Goal: Information Seeking & Learning: Learn about a topic

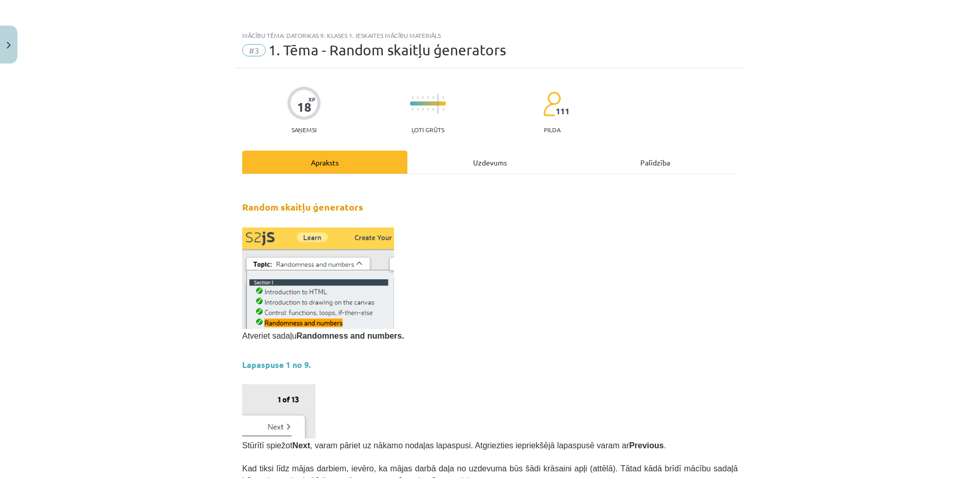
scroll to position [524, 0]
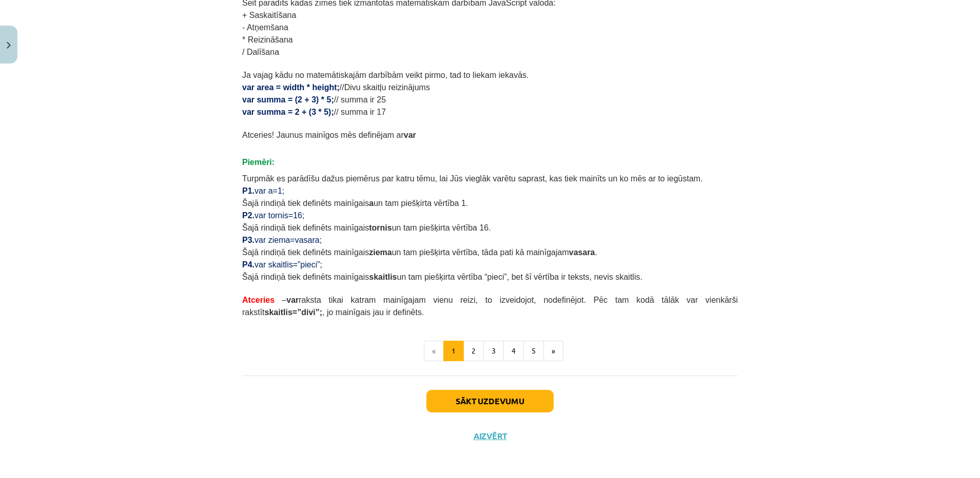
click at [488, 386] on div "Sākt uzdevumu Aizvērt" at bounding box center [489, 412] width 495 height 72
click at [483, 397] on button "Sākt uzdevumu" at bounding box center [489, 401] width 127 height 23
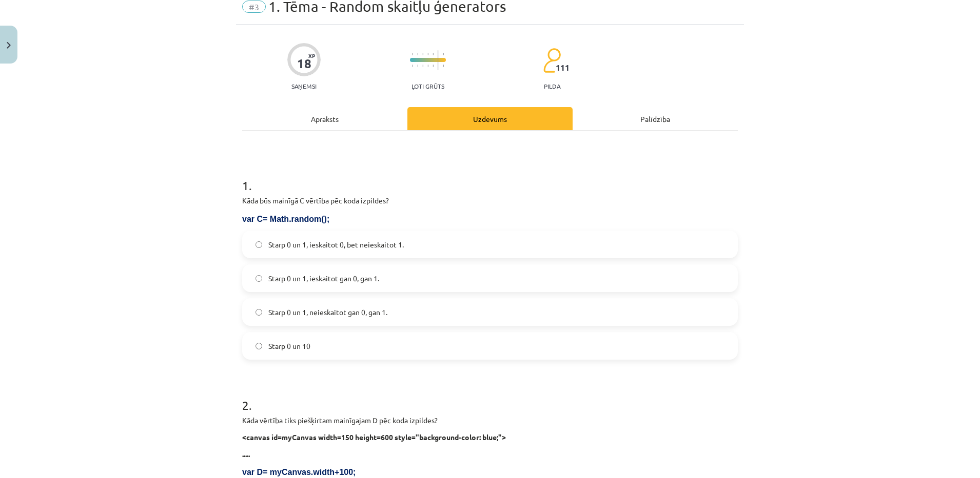
scroll to position [26, 0]
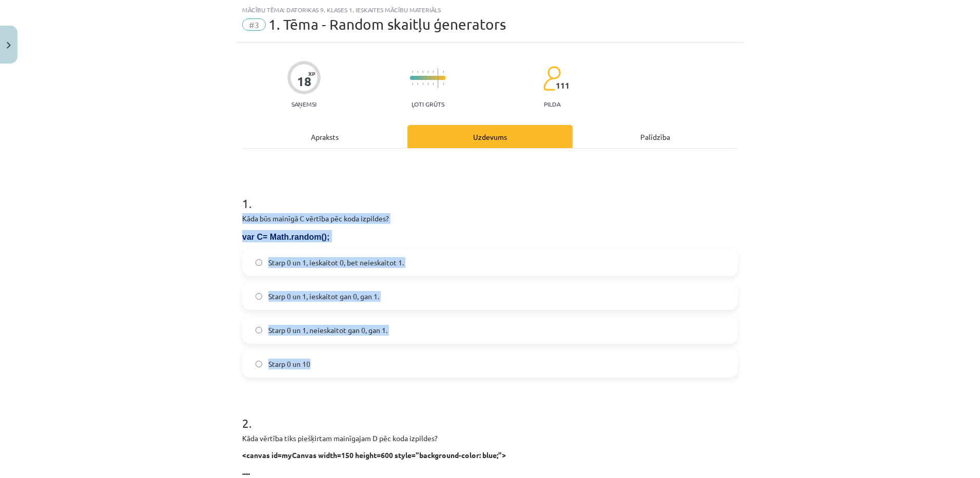
drag, startPoint x: 235, startPoint y: 214, endPoint x: 308, endPoint y: 370, distance: 171.8
copy div "Kāda būs mainīgā C vērtība pēc koda izpildes? var C= Math.random(); Starp 0 un …"
click at [284, 367] on span "Starp 0 un 10" at bounding box center [289, 364] width 42 height 11
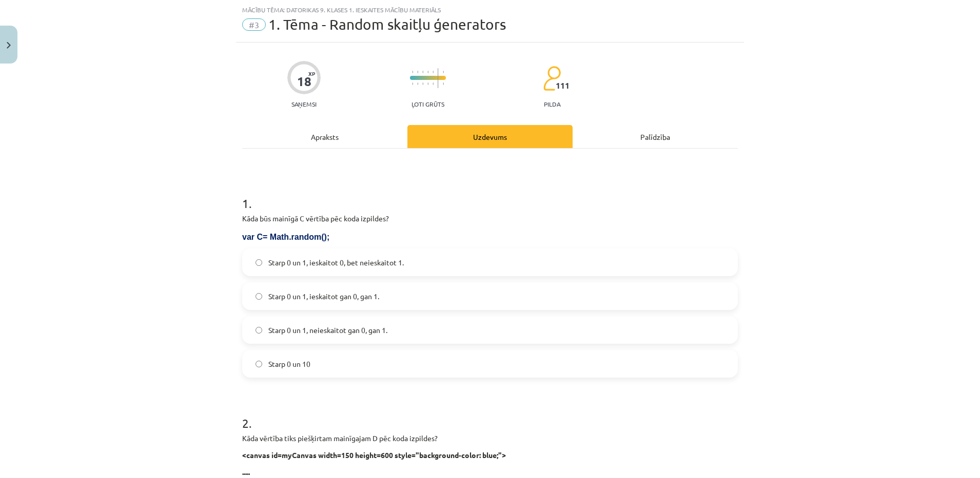
click at [448, 259] on label "Starp 0 un 1, ieskaitot 0, bet neieskaitot 1." at bounding box center [489, 263] width 493 height 26
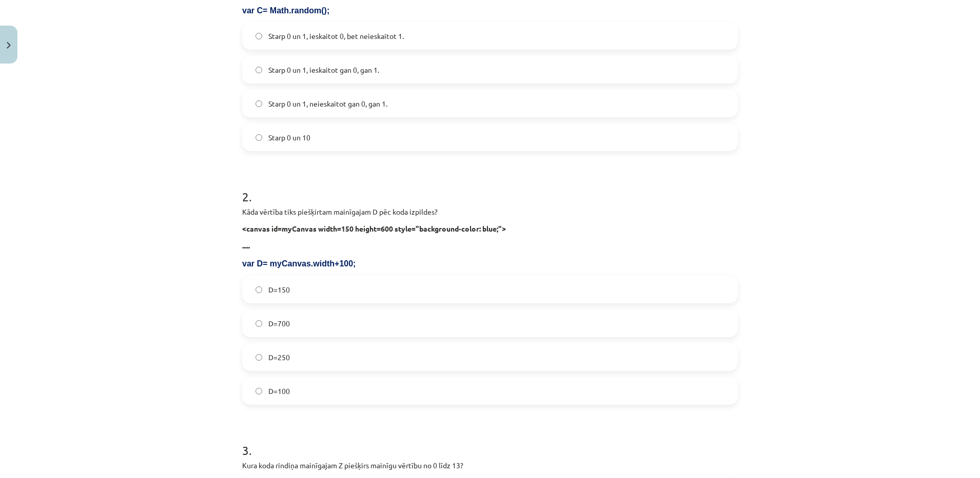
scroll to position [256, 0]
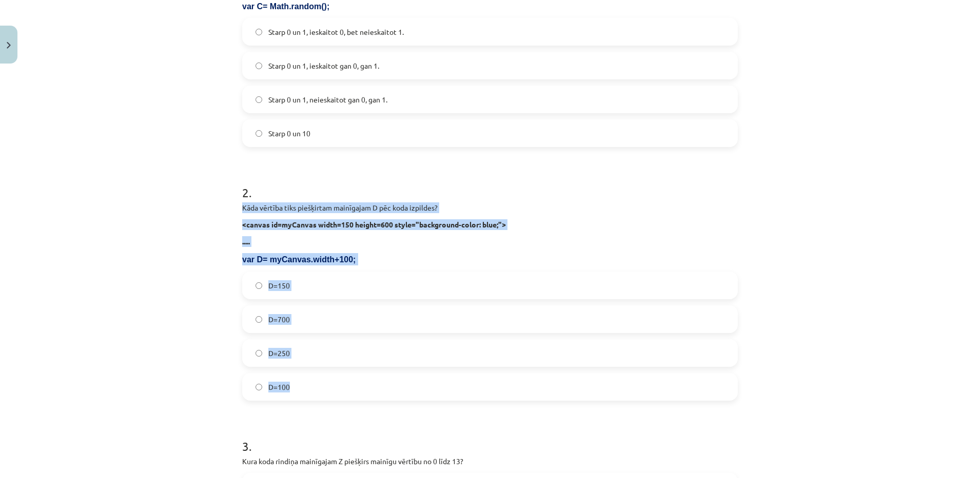
drag, startPoint x: 234, startPoint y: 208, endPoint x: 301, endPoint y: 398, distance: 201.3
copy div "Kāda vērtība tiks piešķirtam mainīgajam D pēc koda izpildes? <canvas id=myCanva…"
click at [166, 308] on div "Mācību tēma: Datorikas 9. klases 1. ieskaites mācību materiāls #3 1. Tēma - Ran…" at bounding box center [490, 239] width 980 height 478
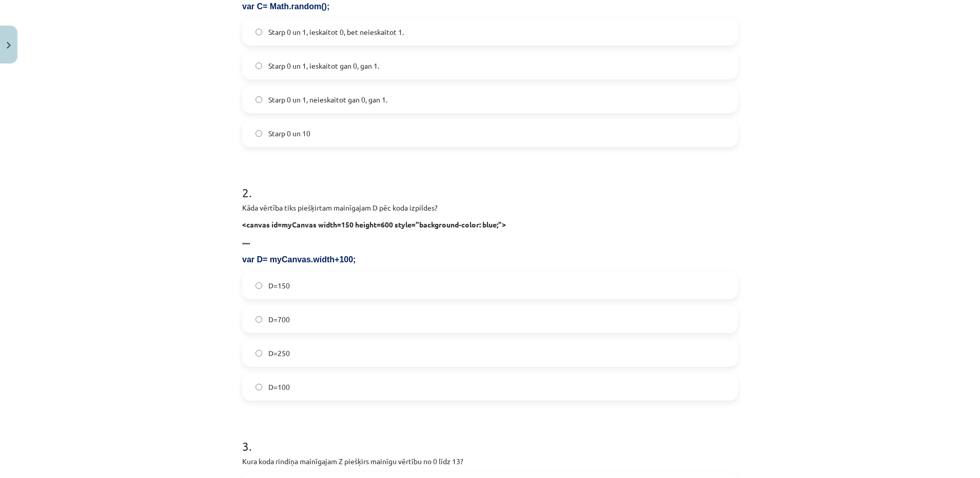
click at [349, 362] on label "D=250" at bounding box center [489, 354] width 493 height 26
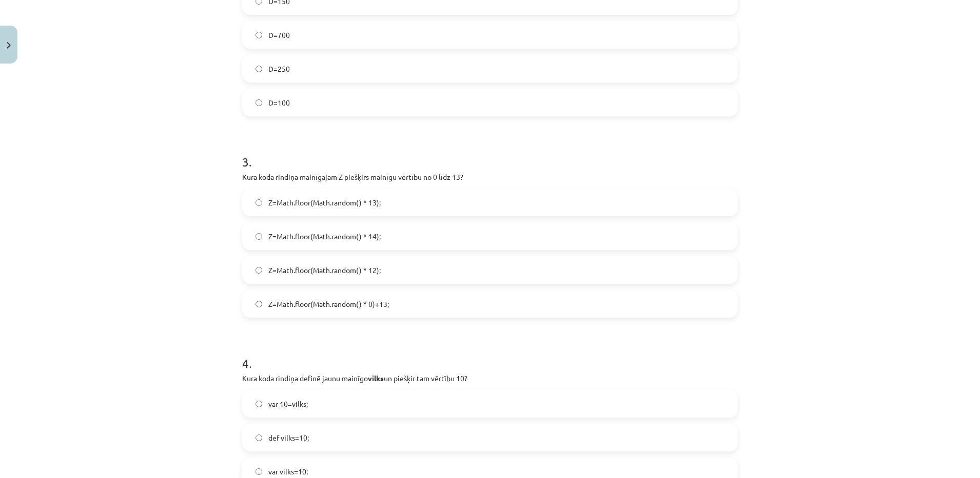
scroll to position [546, 0]
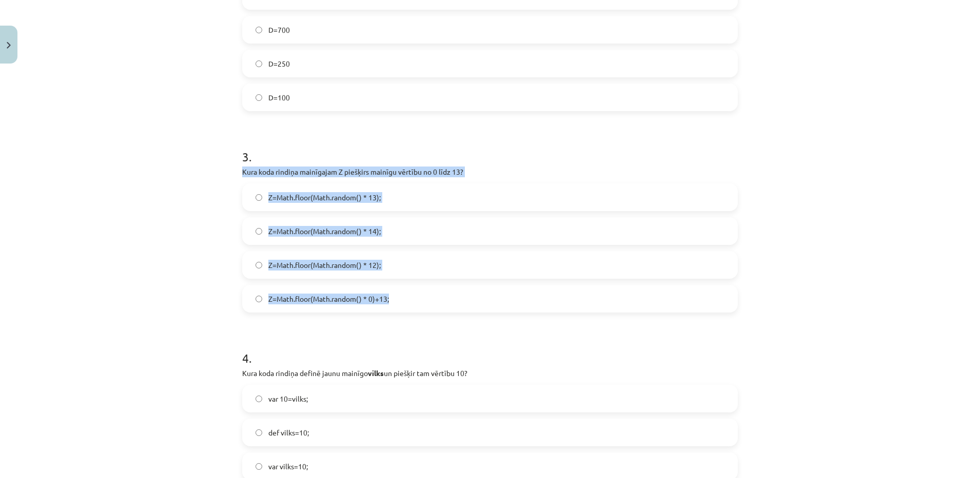
drag, startPoint x: 235, startPoint y: 167, endPoint x: 404, endPoint y: 283, distance: 205.0
click at [404, 283] on div "18 XP Saņemsi Ļoti grūts 111 pilda Apraksts Uzdevums Palīdzība 1 . Kāda būs mai…" at bounding box center [490, 204] width 508 height 1364
copy div "Kura koda rindiņa mainīgajam Z piešķirs mainīgu vērtību no 0 līdz 13? Z=Math.fl…"
click at [123, 193] on div "Mācību tēma: Datorikas 9. klases 1. ieskaites mācību materiāls #3 1. Tēma - Ran…" at bounding box center [490, 239] width 980 height 478
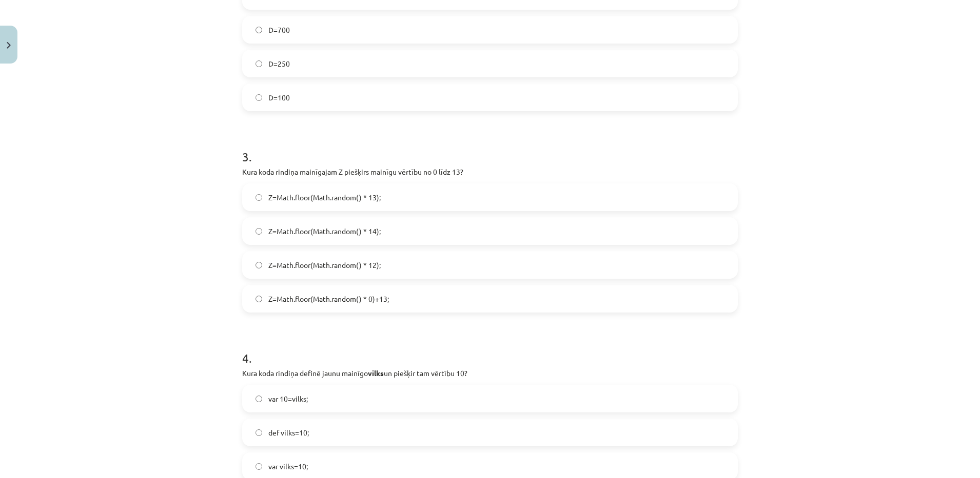
click at [380, 197] on label "Z=Math.floor(Math.random() * 13);" at bounding box center [489, 198] width 493 height 26
click at [369, 224] on label "Z=Math.floor(Math.random() * 14);" at bounding box center [489, 231] width 493 height 26
drag, startPoint x: 967, startPoint y: 251, endPoint x: 977, endPoint y: 329, distance: 78.6
click at [977, 329] on div "Mācību tēma: Datorikas 9. klases 1. ieskaites mācību materiāls #3 1. Tēma - Ran…" at bounding box center [490, 239] width 980 height 478
click at [833, 464] on div "Mācību tēma: Datorikas 9. klases 1. ieskaites mācību materiāls #3 1. Tēma - Ran…" at bounding box center [490, 239] width 980 height 478
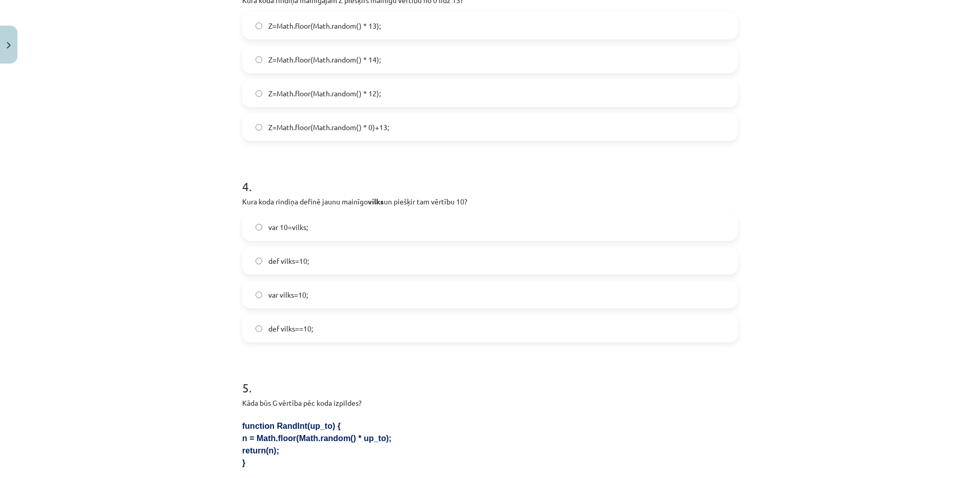
scroll to position [713, 0]
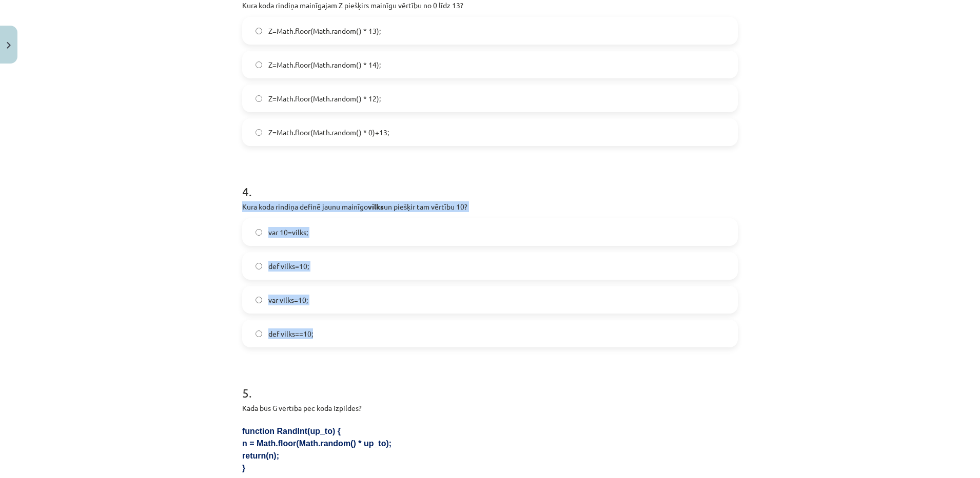
drag, startPoint x: 232, startPoint y: 203, endPoint x: 330, endPoint y: 325, distance: 156.2
click at [330, 325] on div "18 XP Saņemsi Ļoti grūts 111 pilda Apraksts Uzdevums Palīdzība 1 . Kāda būs mai…" at bounding box center [490, 37] width 508 height 1364
copy div "Kura koda rindiņa definē jaunu mainīgo vilks un piešķir tam vērtību 10? var 10=…"
click at [68, 292] on div "Mācību tēma: Datorikas 9. klases 1. ieskaites mācību materiāls #3 1. Tēma - Ran…" at bounding box center [490, 239] width 980 height 478
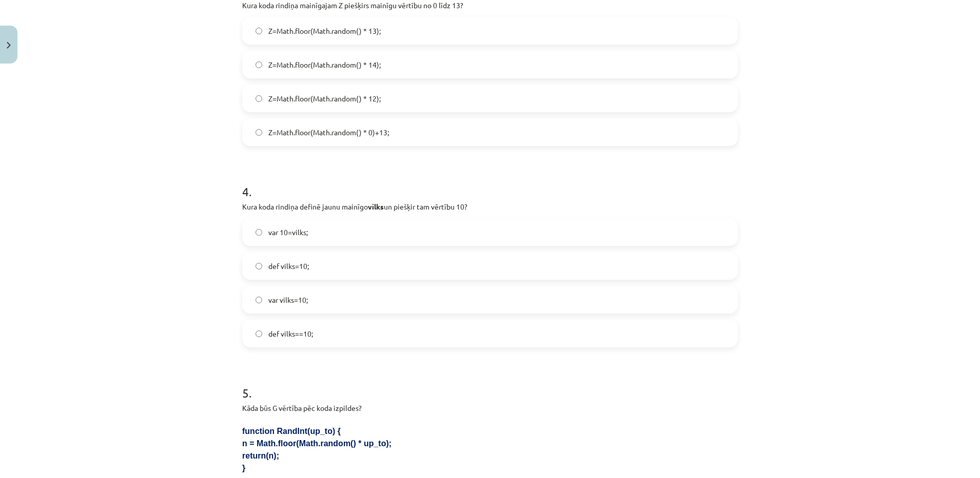
click at [369, 299] on label "var vilks=10;" at bounding box center [489, 300] width 493 height 26
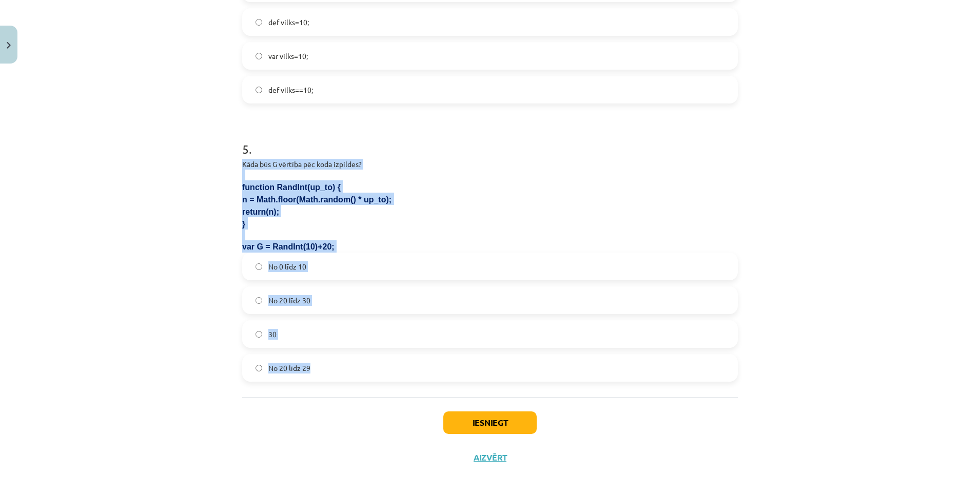
drag, startPoint x: 232, startPoint y: 156, endPoint x: 330, endPoint y: 378, distance: 242.7
copy div "Kāda būs G vērtība pēc koda izpildes? function RandInt(up_to) { n = Math.floor(…"
click at [299, 364] on span "No 20 līdz 29" at bounding box center [289, 368] width 42 height 11
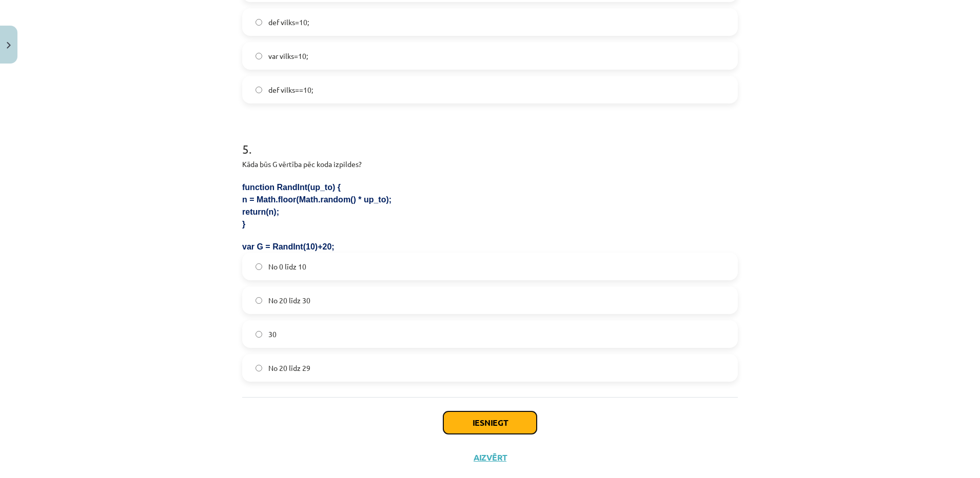
click at [498, 423] on button "Iesniegt" at bounding box center [489, 423] width 93 height 23
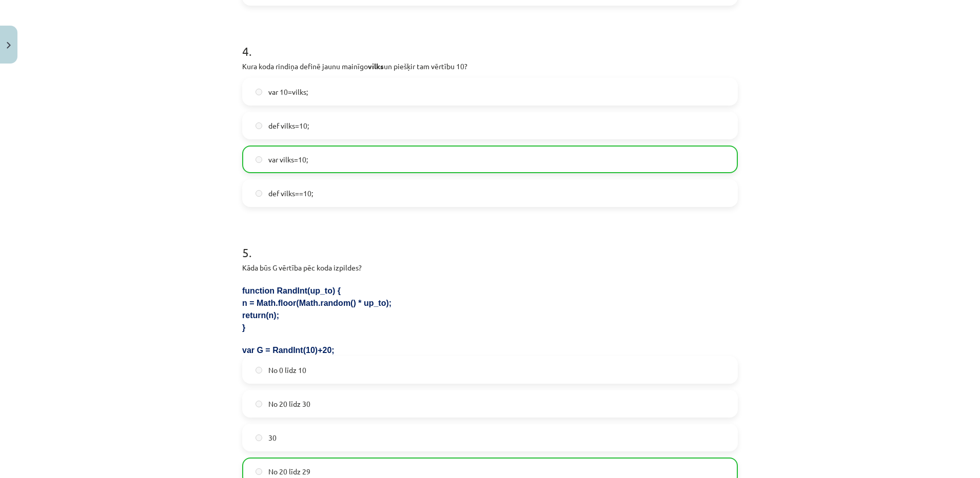
scroll to position [877, 0]
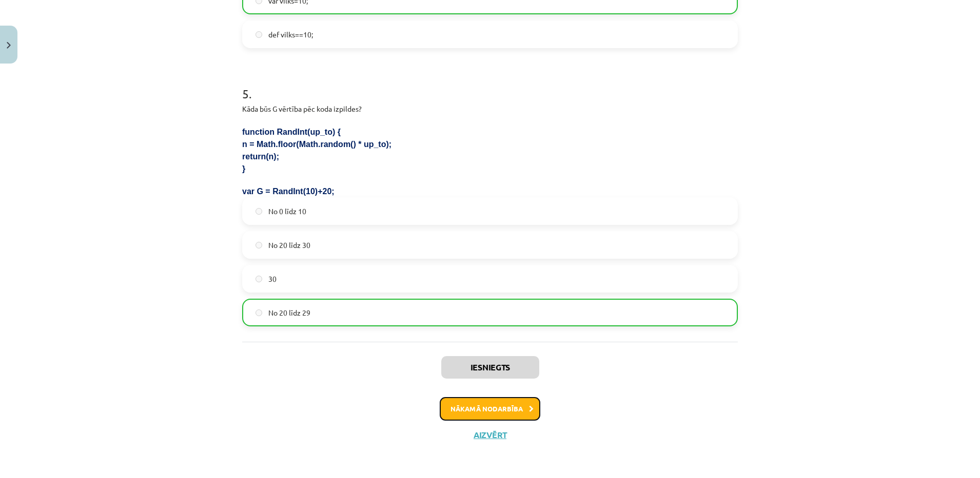
click at [518, 409] on button "Nākamā nodarbība" at bounding box center [490, 409] width 101 height 24
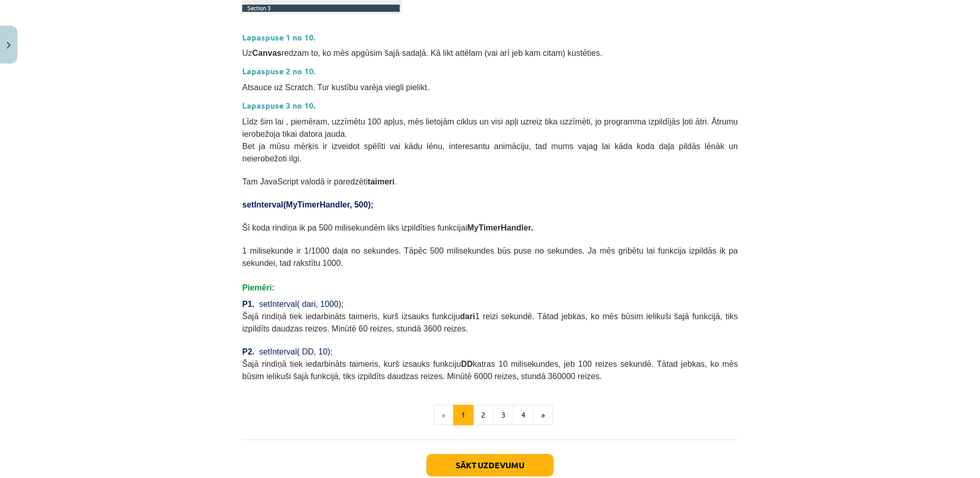
scroll to position [312, 0]
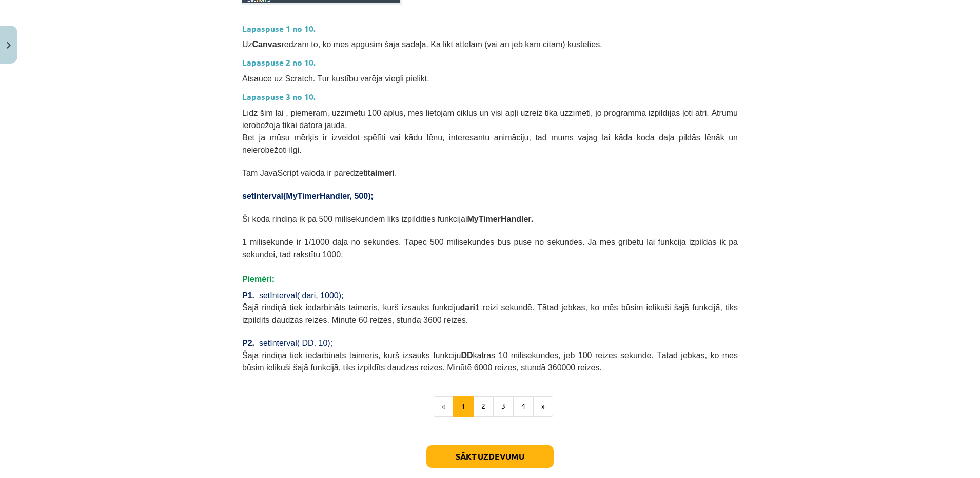
drag, startPoint x: 618, startPoint y: 377, endPoint x: 173, endPoint y: 402, distance: 445.8
click at [173, 402] on div "Mācību tēma: Datorikas 9. klases 1. ieskaites mācību materiāls #4 2. Tēma - Met…" at bounding box center [490, 239] width 980 height 478
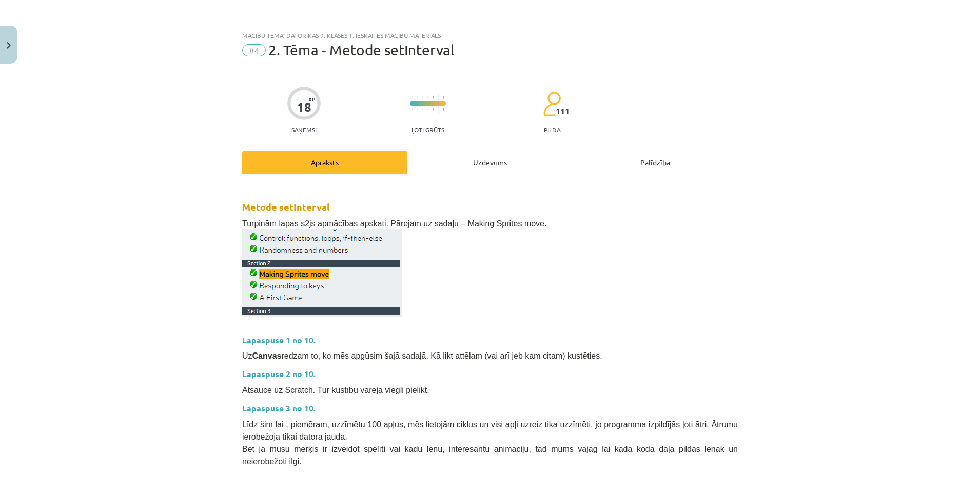
scroll to position [354, 0]
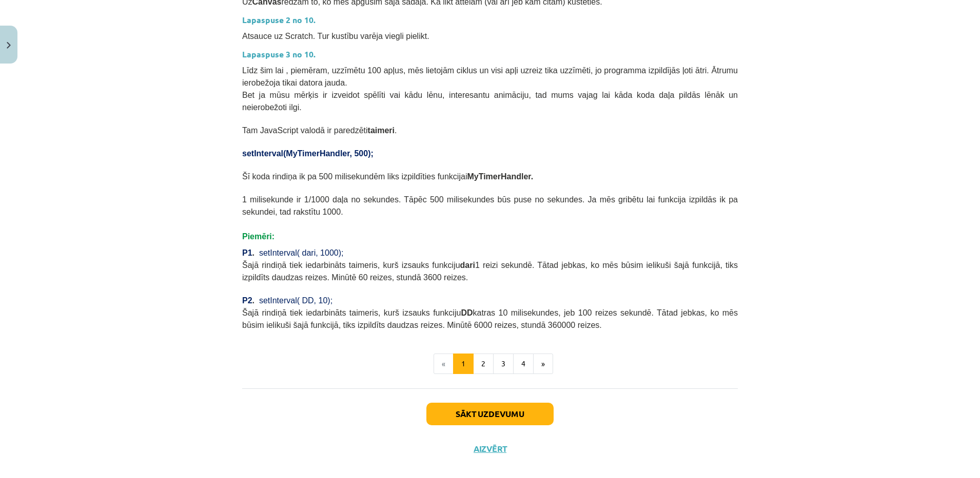
click at [901, 426] on div "Mācību tēma: Datorikas 9. klases 1. ieskaites mācību materiāls #4 2. Tēma - Met…" at bounding box center [490, 239] width 980 height 478
click at [525, 403] on button "Sākt uzdevumu" at bounding box center [489, 414] width 127 height 23
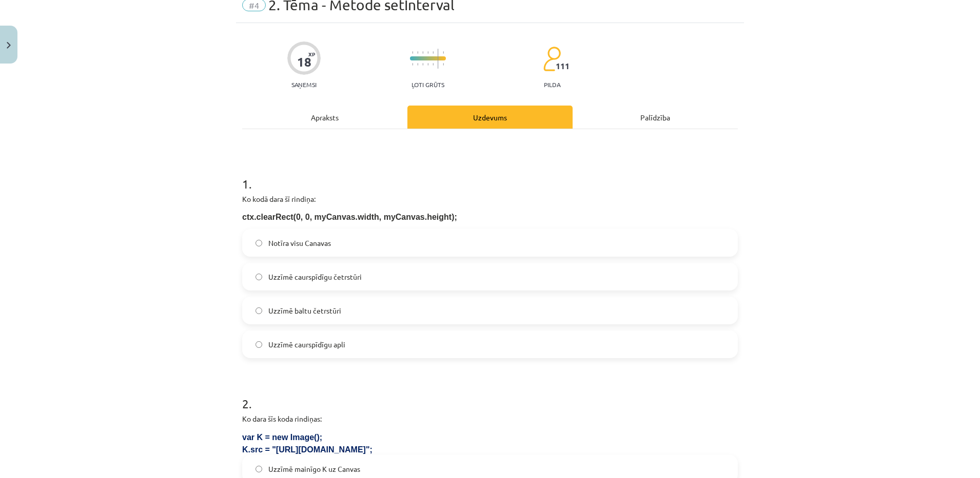
scroll to position [26, 0]
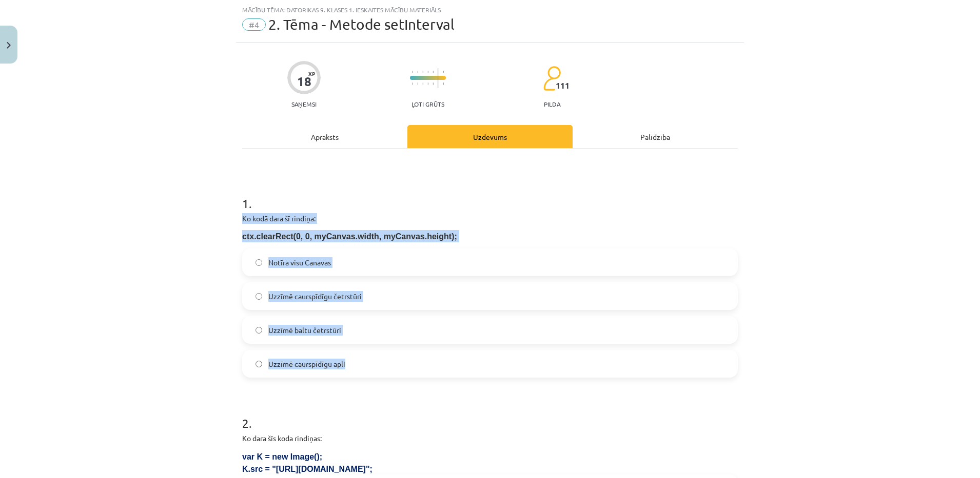
drag, startPoint x: 235, startPoint y: 219, endPoint x: 368, endPoint y: 355, distance: 190.4
copy div "Ko kodā dara šī rindiņa: ctx.clearRect(0, 0, myCanvas.width, myCanvas.height); …"
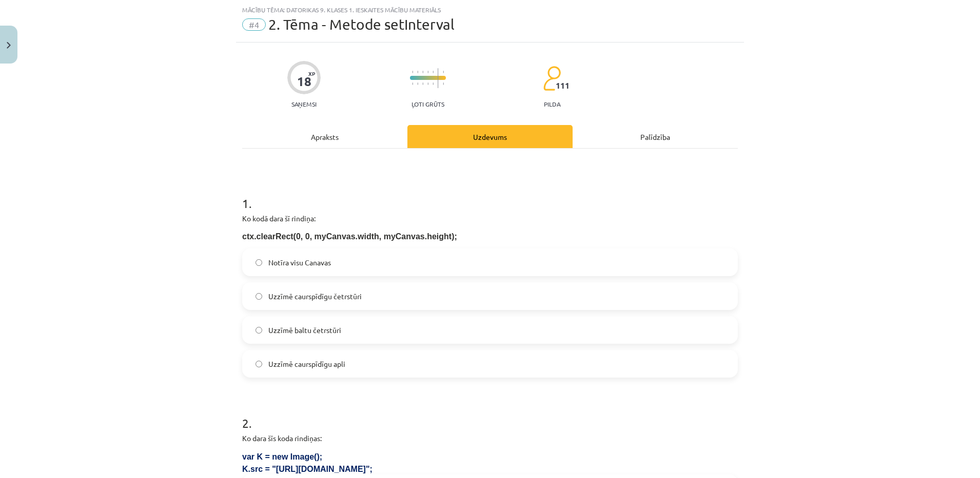
click at [273, 257] on span "Notīra visu Canavas" at bounding box center [299, 262] width 63 height 11
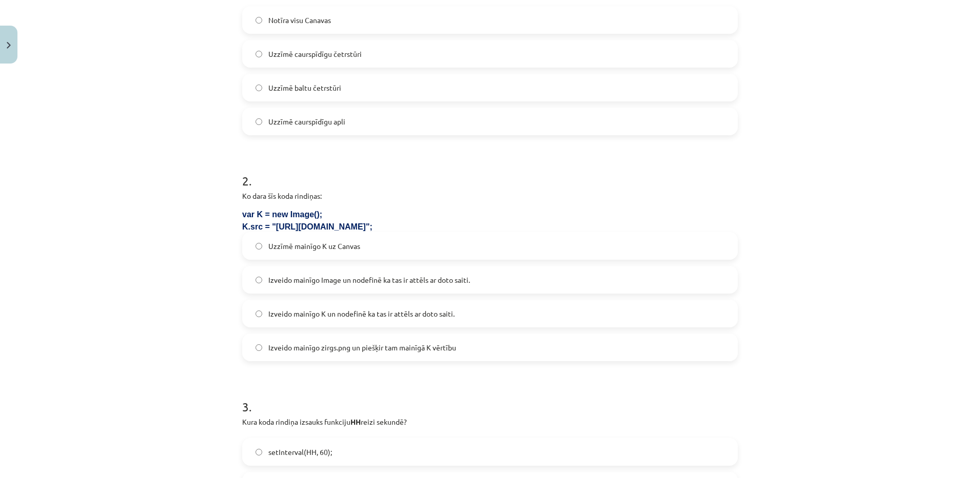
scroll to position [274, 0]
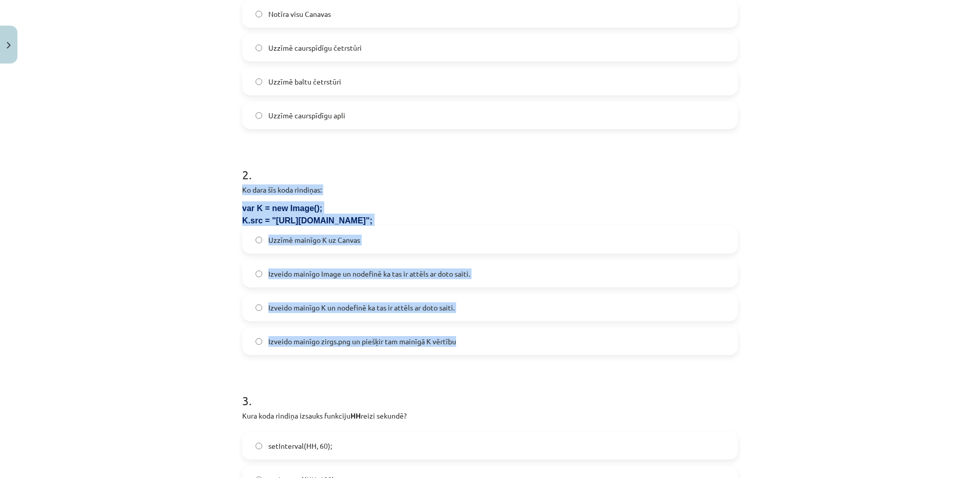
drag, startPoint x: 230, startPoint y: 186, endPoint x: 500, endPoint y: 339, distance: 310.0
click at [500, 339] on div "Mācību tēma: Datorikas 9. klases 1. ieskaites mācību materiāls #4 2. Tēma - Met…" at bounding box center [490, 239] width 980 height 478
copy div "Ko dara šīs koda rindiņas: var K = new Image(); K.src = "[URL][DOMAIN_NAME]"; U…"
click at [189, 275] on div "Mācību tēma: Datorikas 9. klases 1. ieskaites mācību materiāls #4 2. Tēma - Met…" at bounding box center [490, 239] width 980 height 478
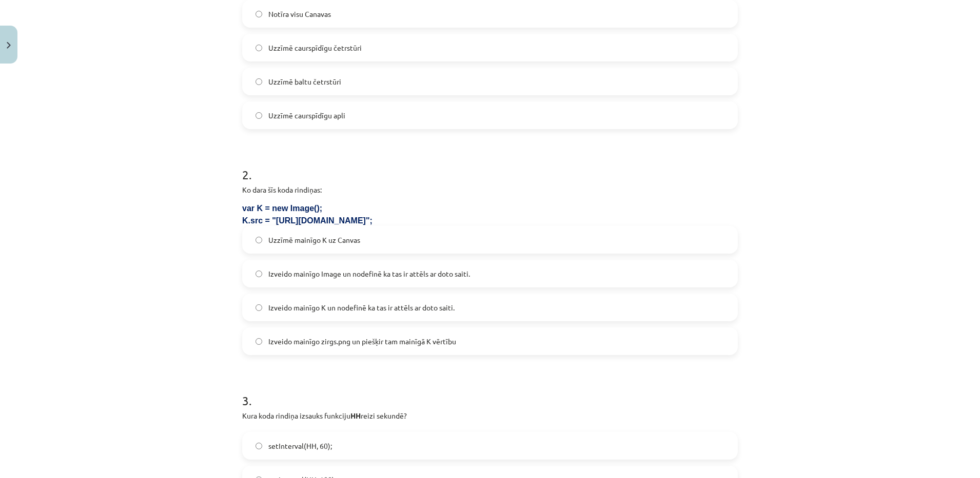
click at [385, 275] on span "Izveido mainīgo Image un nodefinē ka tas ir attēls ar doto saiti." at bounding box center [369, 274] width 202 height 11
click at [285, 297] on label "Izveido mainīgo K un nodefinē ka tas ir attēls ar doto saiti." at bounding box center [489, 308] width 493 height 26
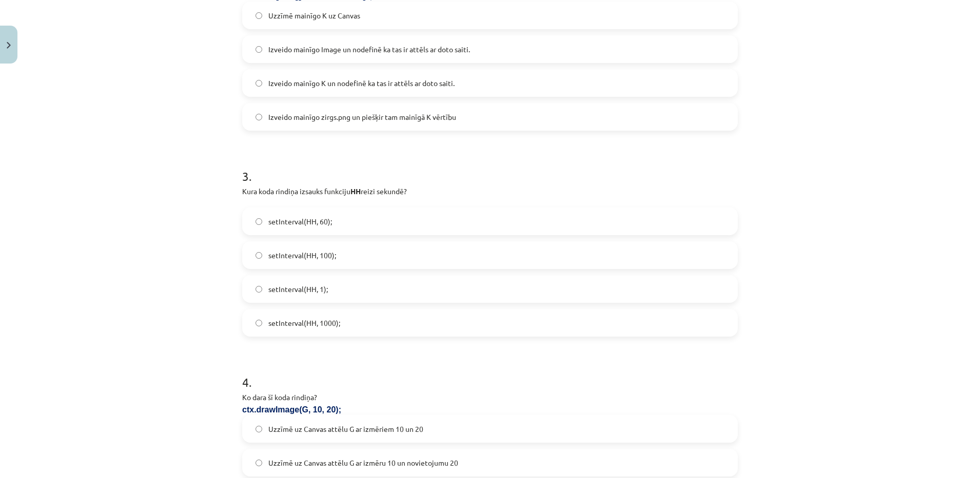
scroll to position [525, 0]
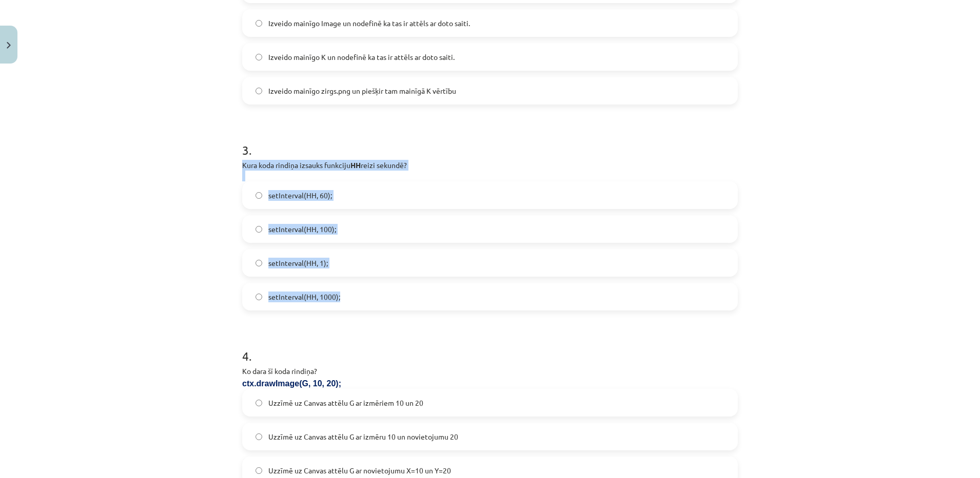
drag, startPoint x: 233, startPoint y: 161, endPoint x: 349, endPoint y: 290, distance: 173.2
click at [349, 290] on div "18 XP Saņemsi Ļoti grūts 111 pilda Apraksts Uzdevums Palīdzība 1 . Ko kodā dara…" at bounding box center [490, 178] width 508 height 1270
copy div "Kura koda rindiņa izsauks funkciju HH reizi sekundē? setInterval(HH, 60); setIn…"
click at [363, 297] on label "setInterval(HH, 1000);" at bounding box center [489, 297] width 493 height 26
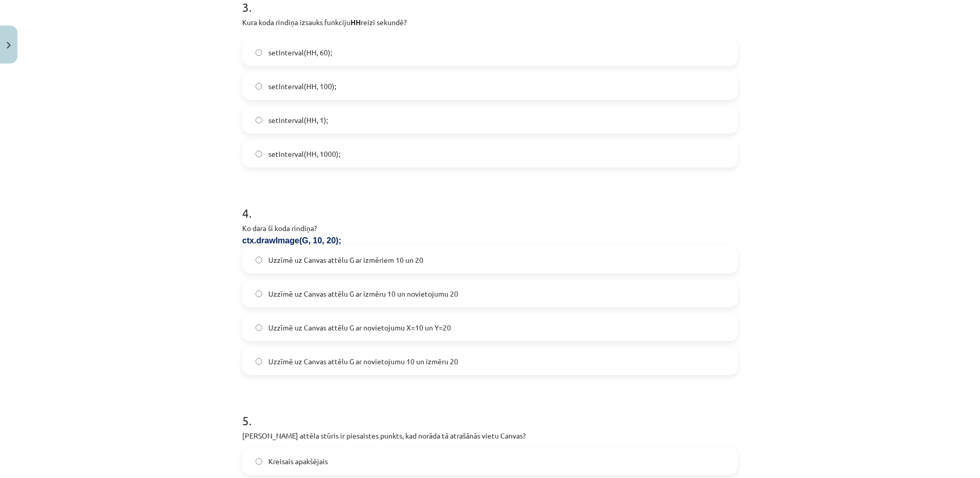
scroll to position [670, 0]
click at [289, 270] on label "Uzzīmē uz Canvas attēlu G ar izmēriem 10 un 20" at bounding box center [489, 259] width 493 height 26
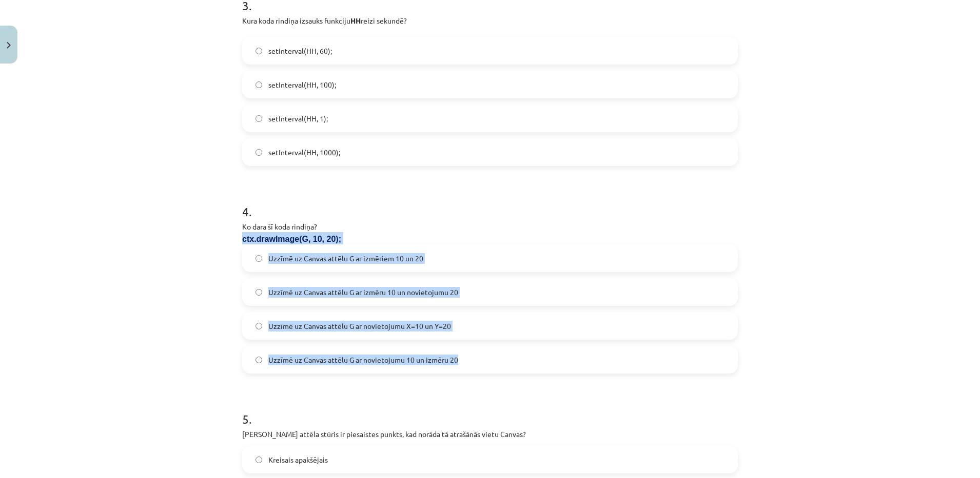
drag, startPoint x: 231, startPoint y: 239, endPoint x: 513, endPoint y: 368, distance: 309.6
click at [513, 368] on div "18 XP Saņemsi Ļoti grūts 111 pilda Apraksts Uzdevums Palīdzība 1 . Ko kodā dara…" at bounding box center [490, 33] width 508 height 1270
copy div "ctx.drawImage(G, 10, 20); Uzzīmē uz Canvas attēlu G ar izmēriem 10 un 20 Uzzīmē…"
click at [165, 298] on div "Mācību tēma: Datorikas 9. klases 1. ieskaites mācību materiāls #4 2. Tēma - Met…" at bounding box center [490, 239] width 980 height 478
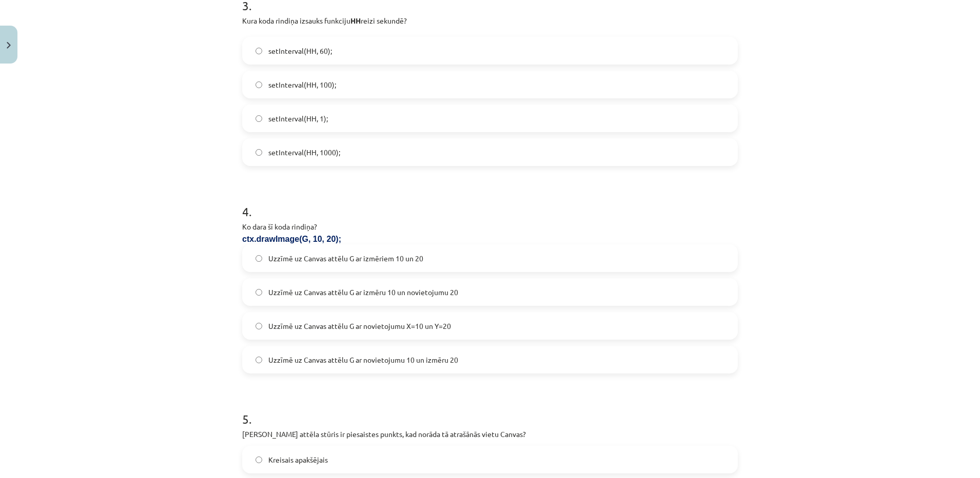
click at [420, 333] on label "Uzzīmē uz Canvas attēlu G ar novietojumu X=10 un Y=20" at bounding box center [489, 326] width 493 height 26
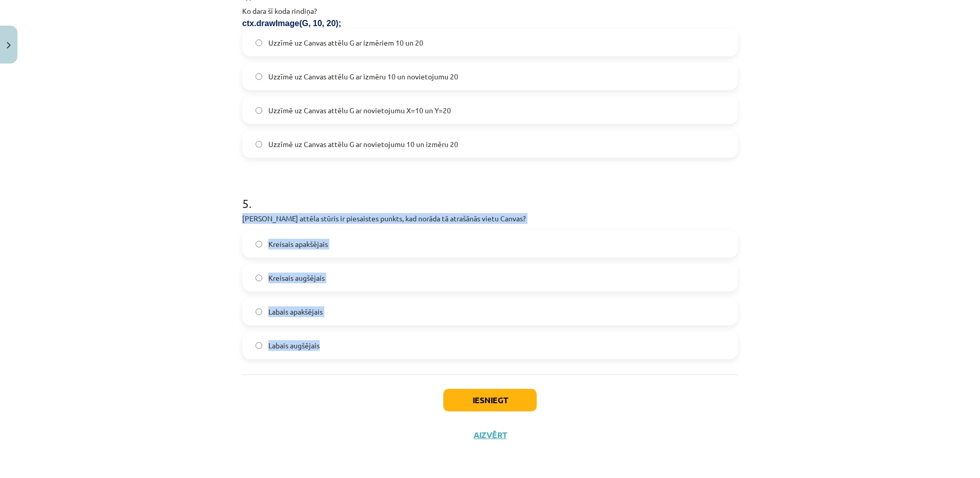
drag, startPoint x: 227, startPoint y: 214, endPoint x: 334, endPoint y: 341, distance: 165.9
click at [334, 341] on div "Mācību tēma: Datorikas 9. klases 1. ieskaites mācību materiāls #4 2. Tēma - Met…" at bounding box center [490, 239] width 980 height 478
copy div "[PERSON_NAME] attēla stūris ir piesaistes punkts, kad norāda tā atrašānās vietu…"
click at [85, 352] on div "Mācību tēma: Datorikas 9. klases 1. ieskaites mācību materiāls #4 2. Tēma - Met…" at bounding box center [490, 239] width 980 height 478
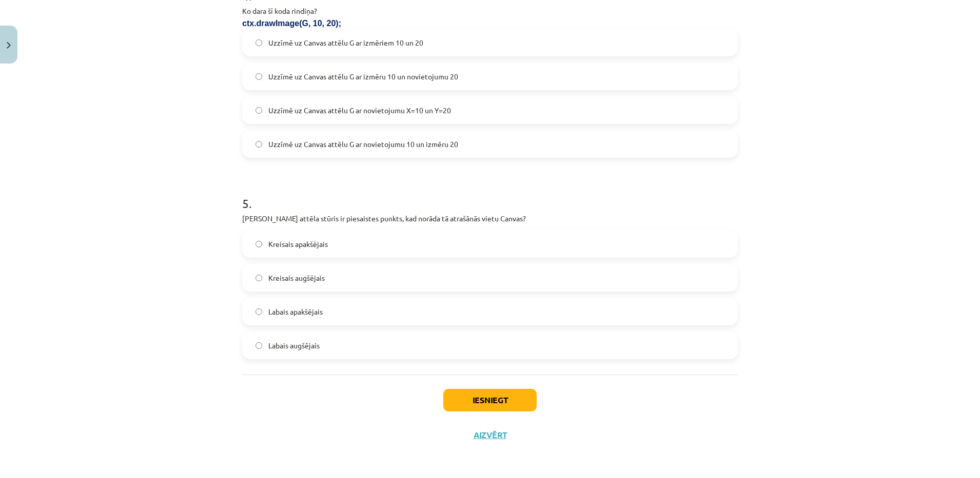
click at [347, 271] on label "Kreisais augšējais" at bounding box center [489, 278] width 493 height 26
click at [443, 399] on button "Iesniegt" at bounding box center [489, 400] width 93 height 23
click at [139, 96] on div "Mācību tēma: Datorikas 9. klases 1. ieskaites mācību materiāls #4 2. Tēma - Met…" at bounding box center [490, 239] width 980 height 478
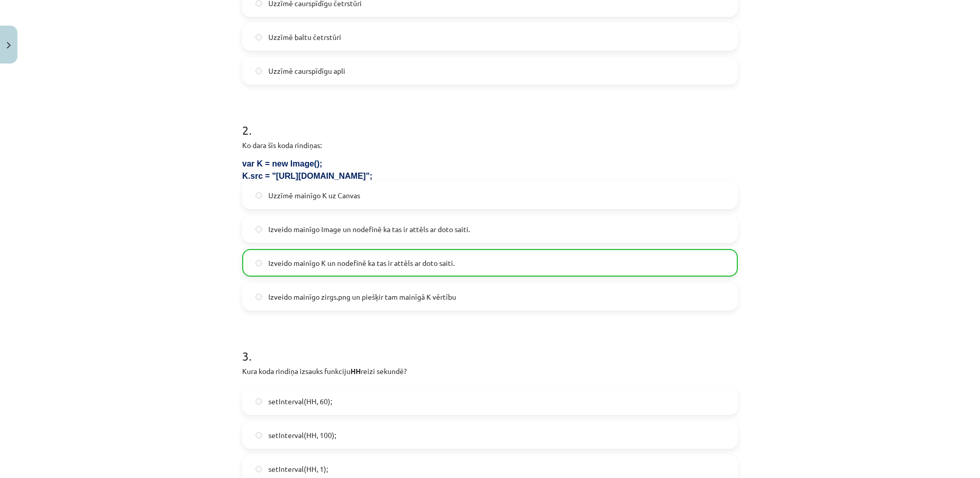
scroll to position [919, 0]
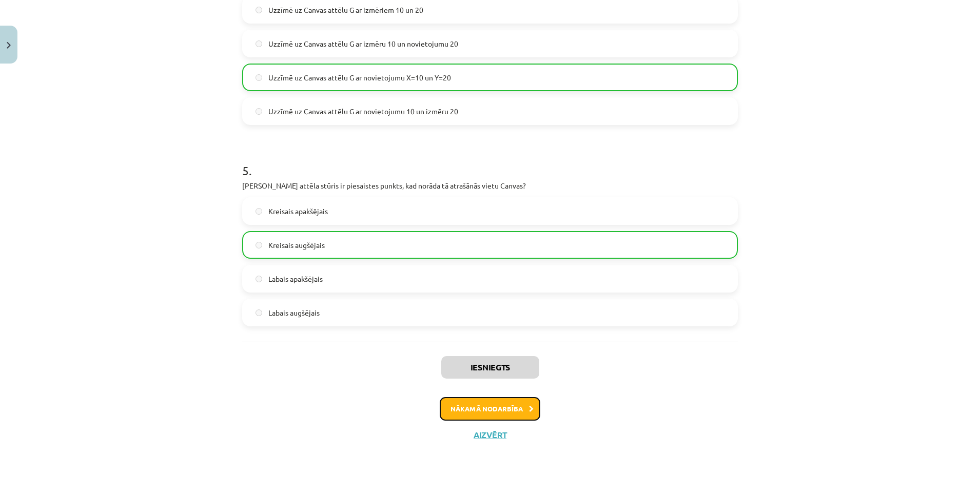
click at [521, 405] on button "Nākamā nodarbība" at bounding box center [490, 409] width 101 height 24
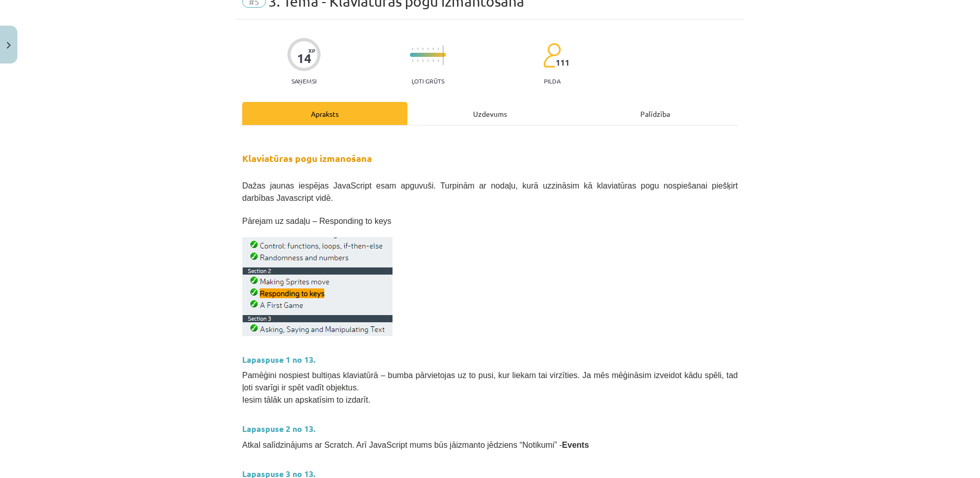
scroll to position [26, 0]
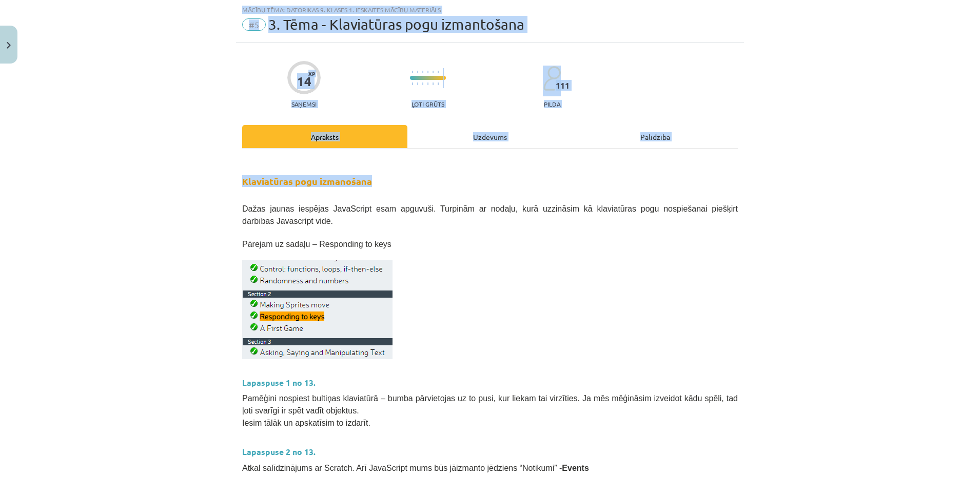
drag, startPoint x: 969, startPoint y: 174, endPoint x: 982, endPoint y: 183, distance: 15.5
click at [979, 183] on html "0 Dāvanas 1034 mP 1105 xp [PERSON_NAME] Sākums Aktuāli Kā mācīties eSKOLĀ Konta…" at bounding box center [490, 239] width 980 height 478
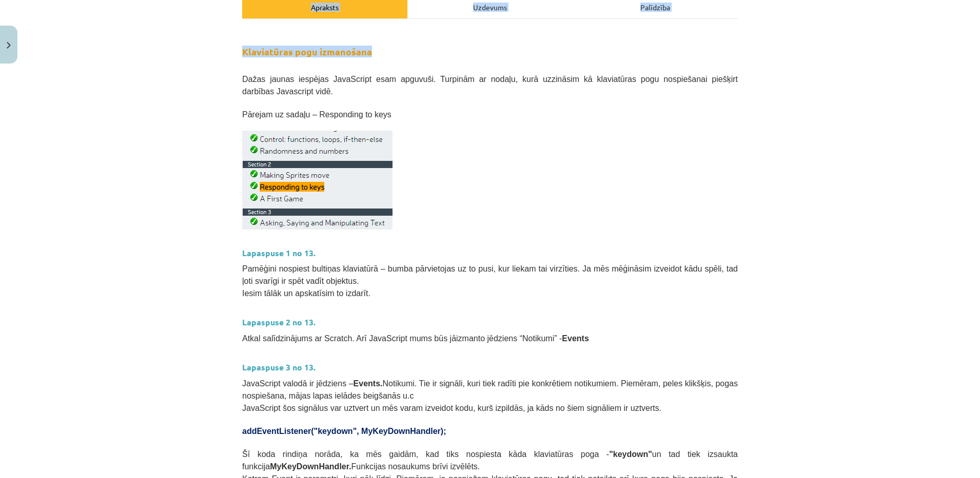
scroll to position [154, 0]
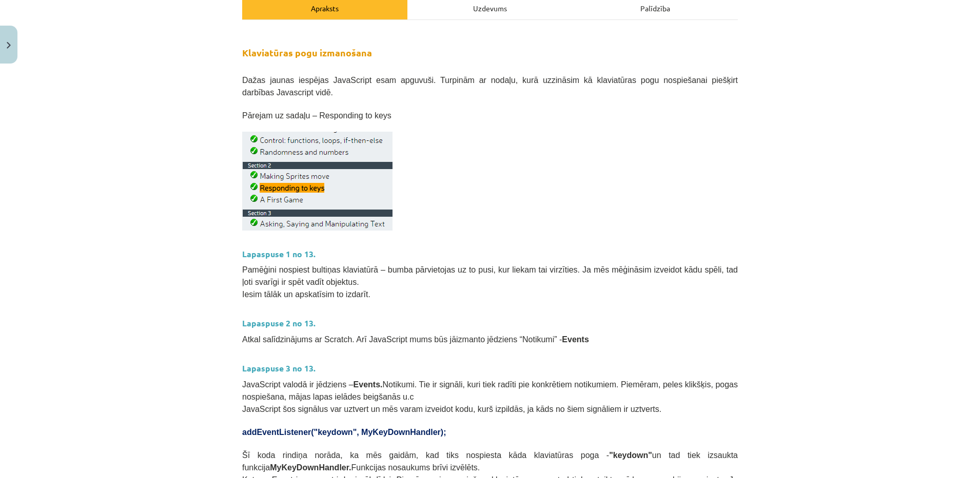
click at [840, 249] on div "Mācību tēma: Datorikas 9. klases 1. ieskaites mācību materiāls #5 3. Tēma - Kla…" at bounding box center [490, 239] width 980 height 478
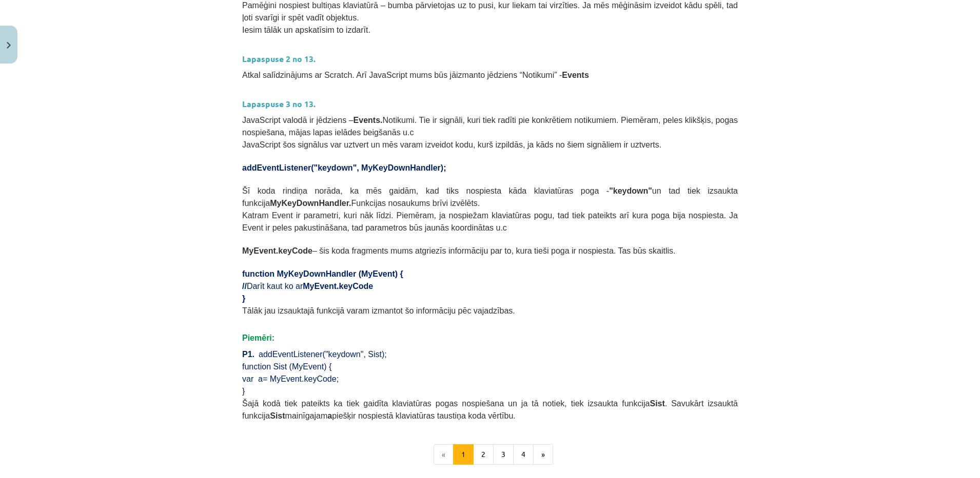
scroll to position [0, 0]
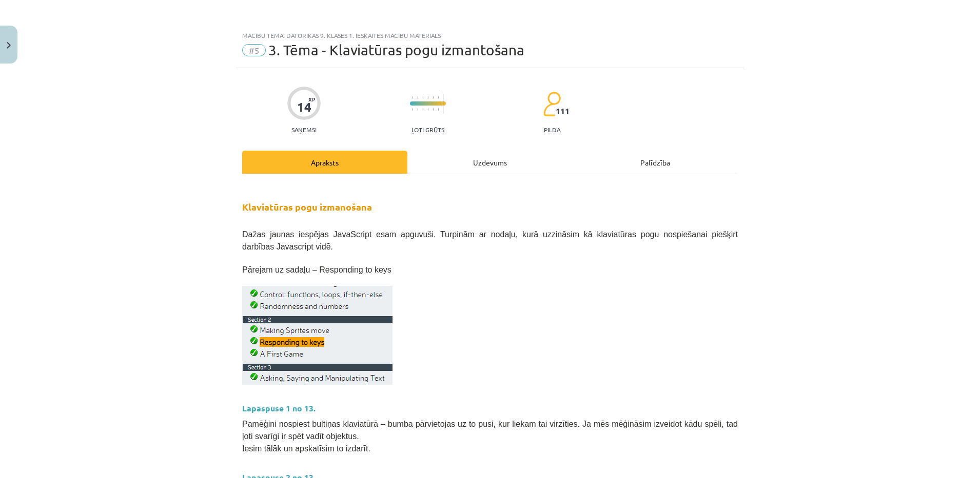
click at [463, 158] on div "Uzdevums" at bounding box center [489, 162] width 165 height 23
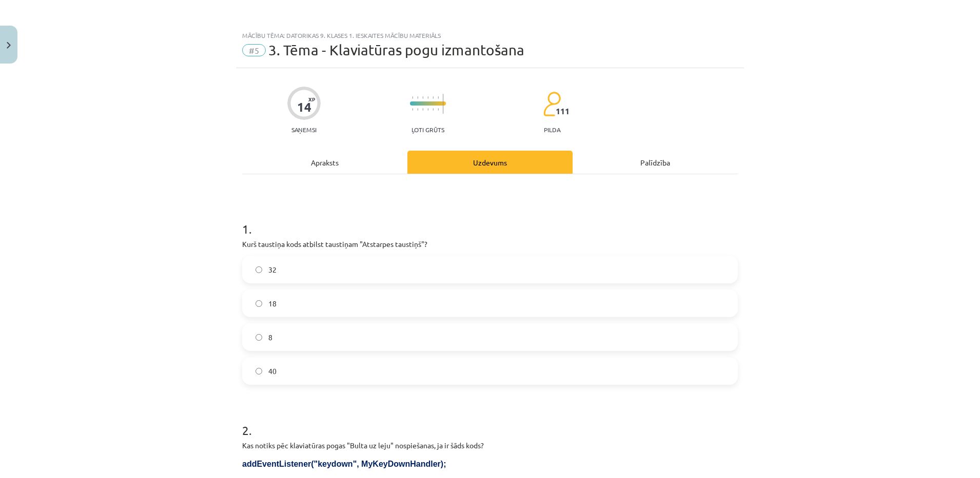
scroll to position [26, 0]
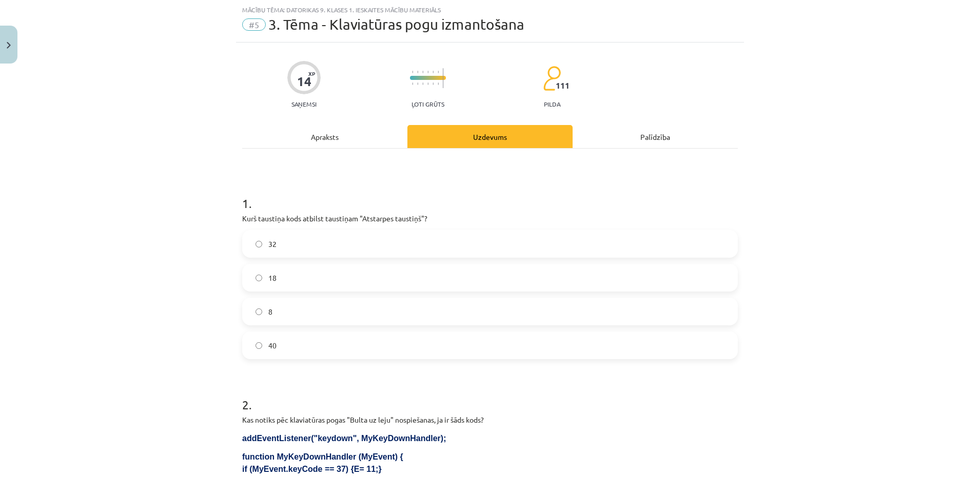
click at [101, 340] on div "Mācību tēma: Datorikas 9. klases 1. ieskaites mācību materiāls #5 3. Tēma - Kla…" at bounding box center [490, 239] width 980 height 478
drag, startPoint x: 234, startPoint y: 217, endPoint x: 328, endPoint y: 335, distance: 150.7
click at [268, 239] on span "32" at bounding box center [272, 244] width 8 height 11
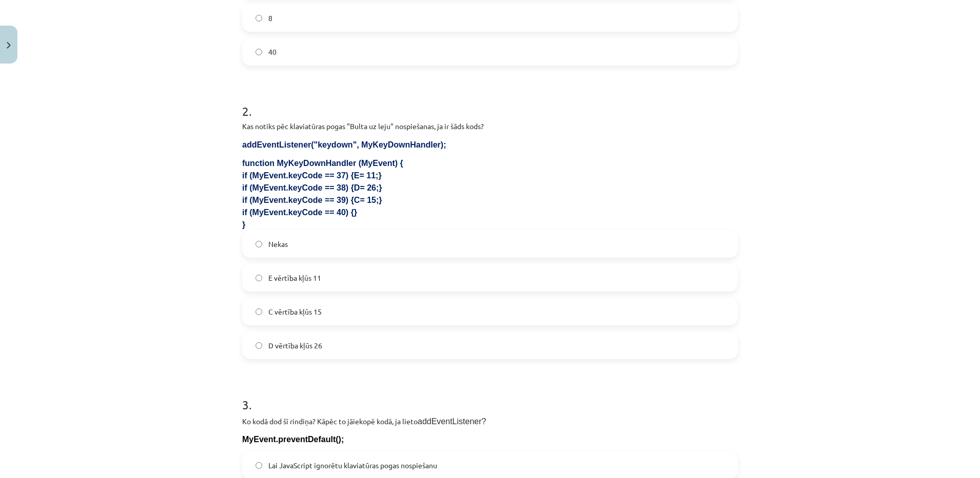
scroll to position [321, 0]
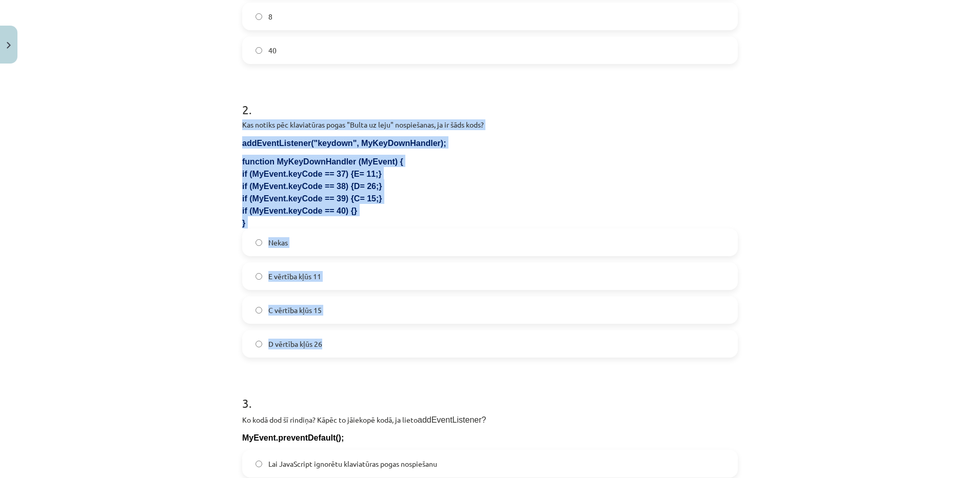
drag, startPoint x: 237, startPoint y: 121, endPoint x: 363, endPoint y: 336, distance: 248.9
click at [363, 336] on div "2 . Kas notiks pēc klaviatūras pogas "Bulta uz leju" nospiešanas, ja ir šāds ko…" at bounding box center [489, 221] width 495 height 273
click at [32, 250] on div "Mācību tēma: Datorikas 9. klases 1. ieskaites mācību materiāls #5 3. Tēma - Kla…" at bounding box center [490, 239] width 980 height 478
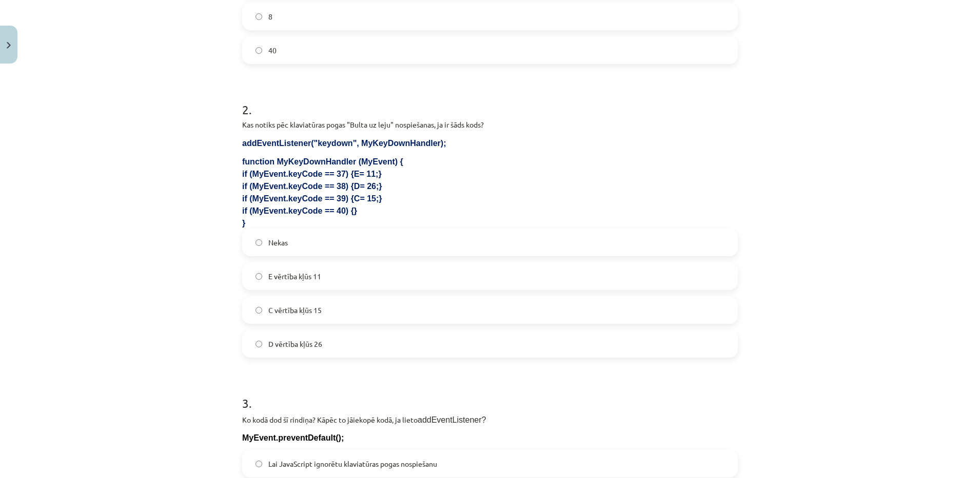
click at [290, 248] on label "Nekas" at bounding box center [489, 243] width 493 height 26
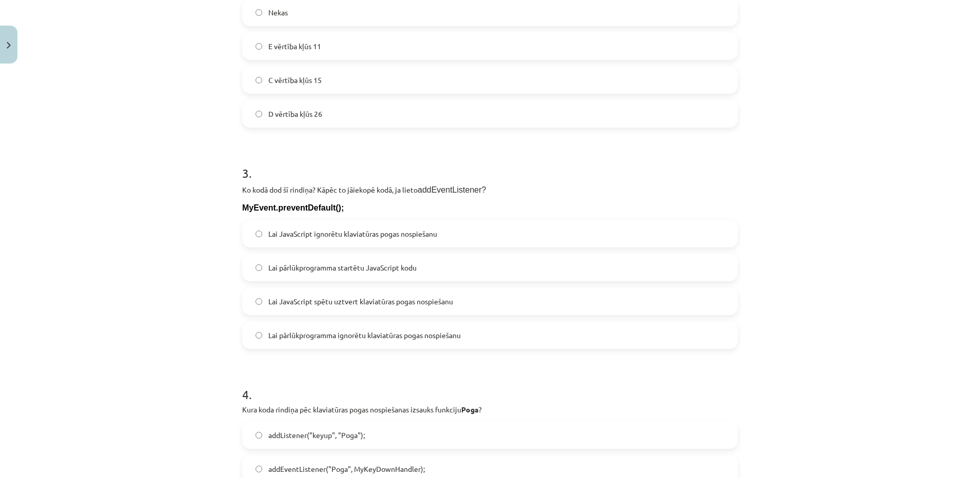
scroll to position [591, 0]
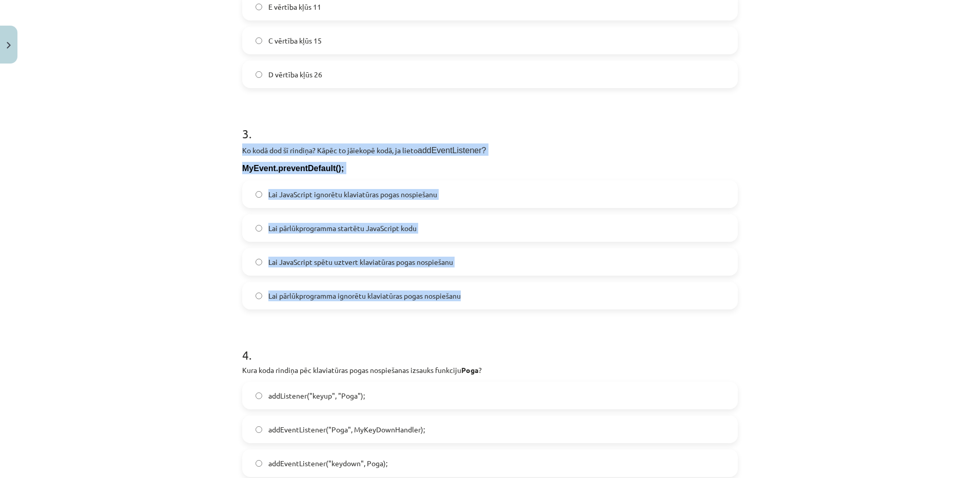
drag, startPoint x: 236, startPoint y: 148, endPoint x: 467, endPoint y: 301, distance: 276.5
click at [467, 301] on div "14 XP Saņemsi Ļoti grūts 111 pilda Apraksts Uzdevums Palīdzība 1 . Kurš taustiņ…" at bounding box center [490, 40] width 508 height 1127
click at [283, 293] on span "Lai pārlūkprogramma ignorētu klaviatūras pogas nospiešanu" at bounding box center [364, 296] width 192 height 11
drag, startPoint x: 957, startPoint y: 332, endPoint x: 982, endPoint y: 328, distance: 24.5
click at [979, 328] on html "0 Dāvanas 1034 mP 1105 xp [PERSON_NAME] Sākums Aktuāli Kā mācīties eSKOLĀ Konta…" at bounding box center [490, 239] width 980 height 478
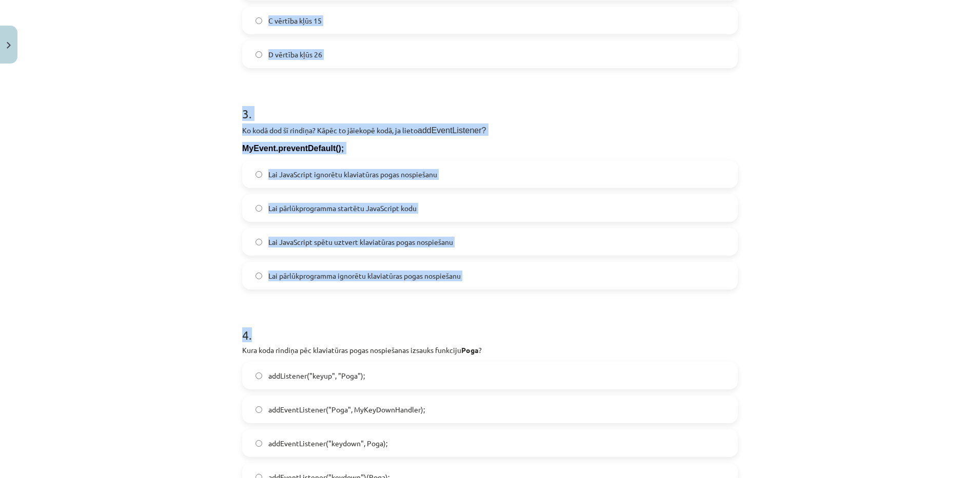
scroll to position [743, 0]
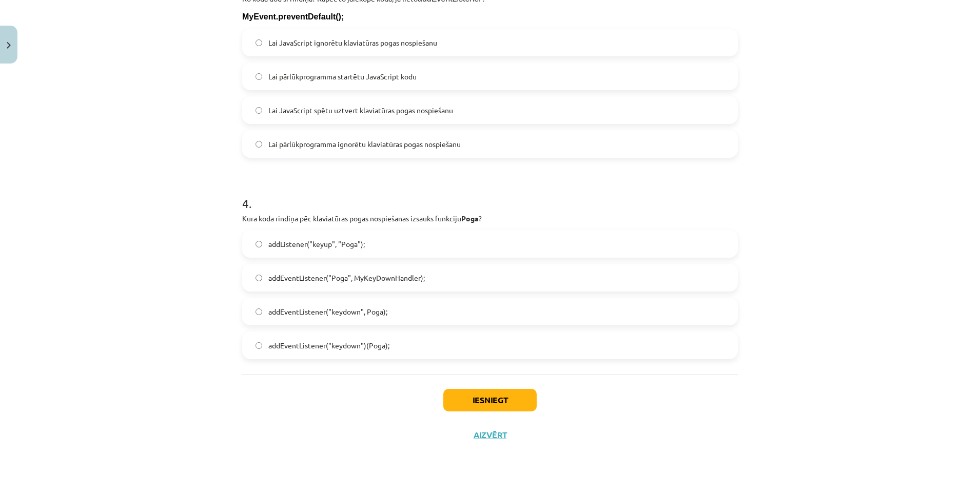
click at [882, 357] on div "Mācību tēma: Datorikas 9. klases 1. ieskaites mācību materiāls #5 3. Tēma - Kla…" at bounding box center [490, 239] width 980 height 478
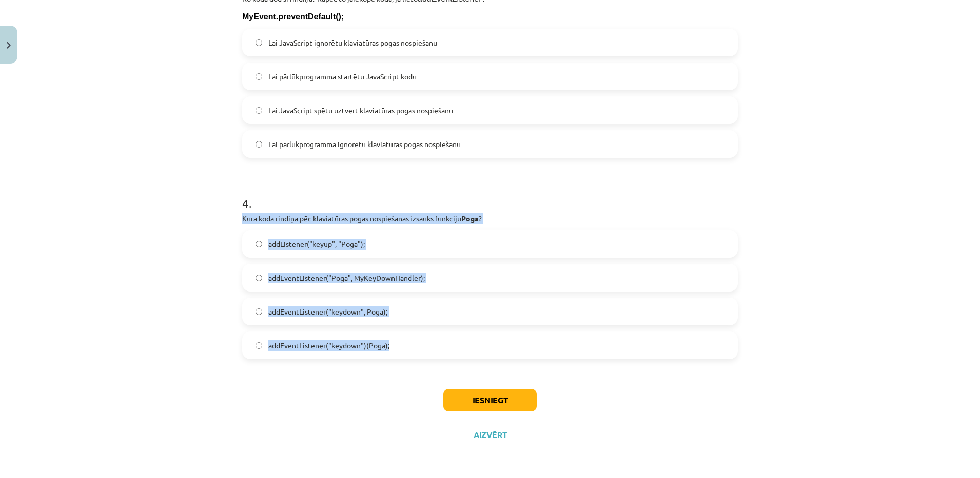
drag, startPoint x: 228, startPoint y: 213, endPoint x: 446, endPoint y: 341, distance: 252.2
click at [446, 341] on div "Mācību tēma: Datorikas 9. klases 1. ieskaites mācību materiāls #5 3. Tēma - Kla…" at bounding box center [490, 239] width 980 height 478
click at [181, 310] on div "Mācību tēma: Datorikas 9. klases 1. ieskaites mācību materiāls #5 3. Tēma - Kla…" at bounding box center [490, 239] width 980 height 478
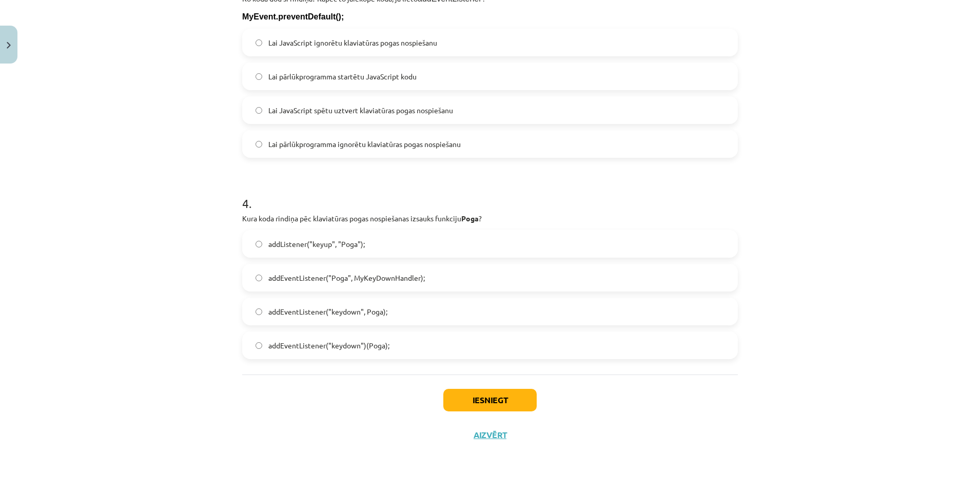
click at [450, 314] on label "addEventListener("keydown", Poga);" at bounding box center [489, 312] width 493 height 26
click at [481, 393] on button "Iesniegt" at bounding box center [489, 400] width 93 height 23
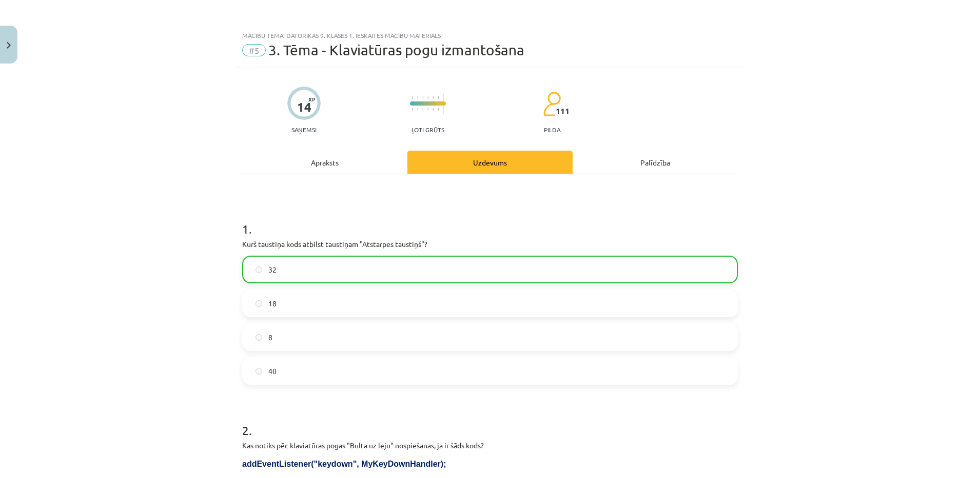
scroll to position [775, 0]
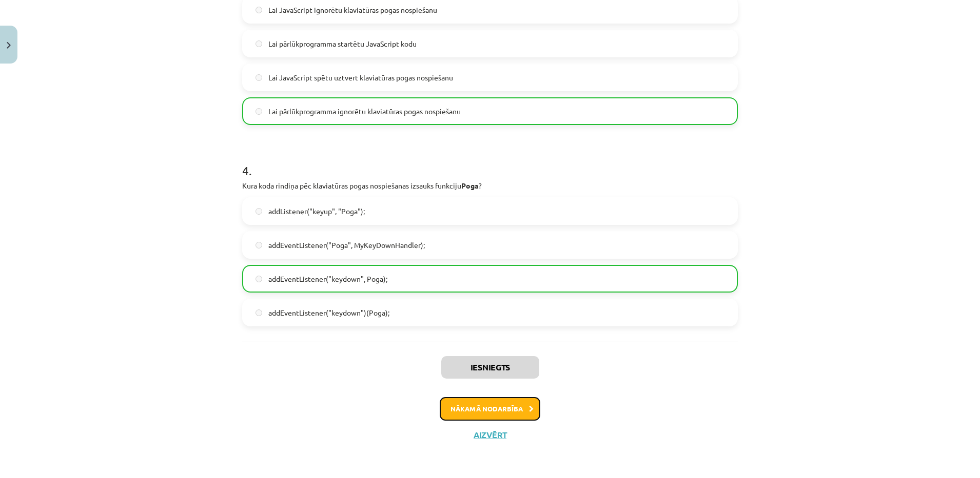
click at [531, 408] on button "Nākamā nodarbība" at bounding box center [490, 409] width 101 height 24
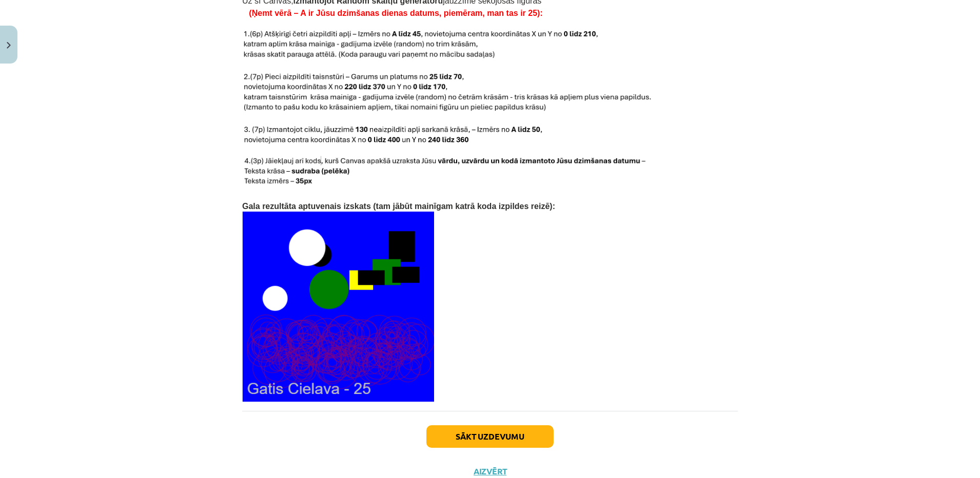
scroll to position [2083, 0]
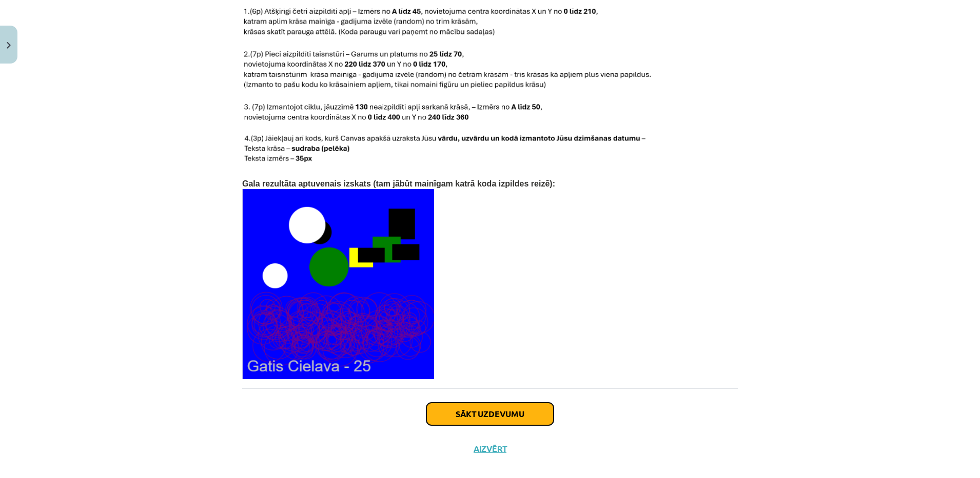
click at [491, 405] on button "Sākt uzdevumu" at bounding box center [489, 414] width 127 height 23
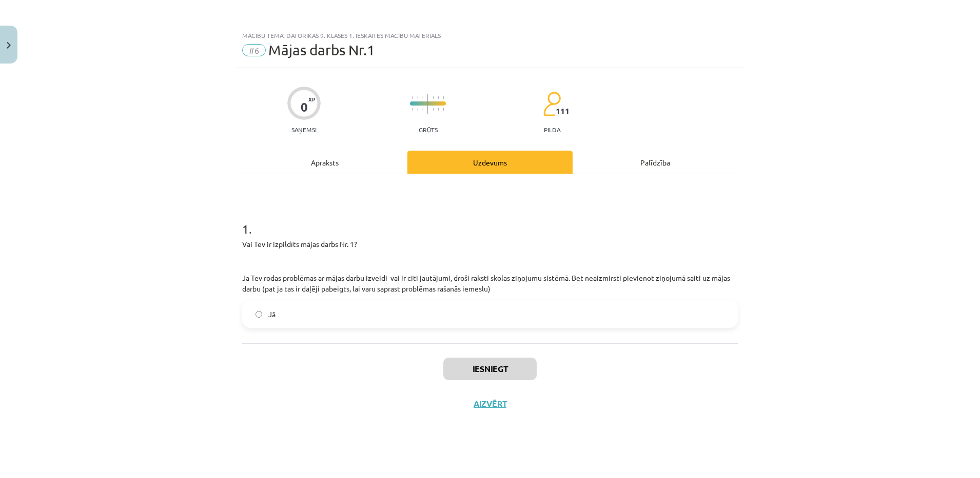
click at [389, 308] on label "Jā" at bounding box center [489, 315] width 493 height 26
click at [494, 366] on button "Iesniegt" at bounding box center [489, 369] width 93 height 23
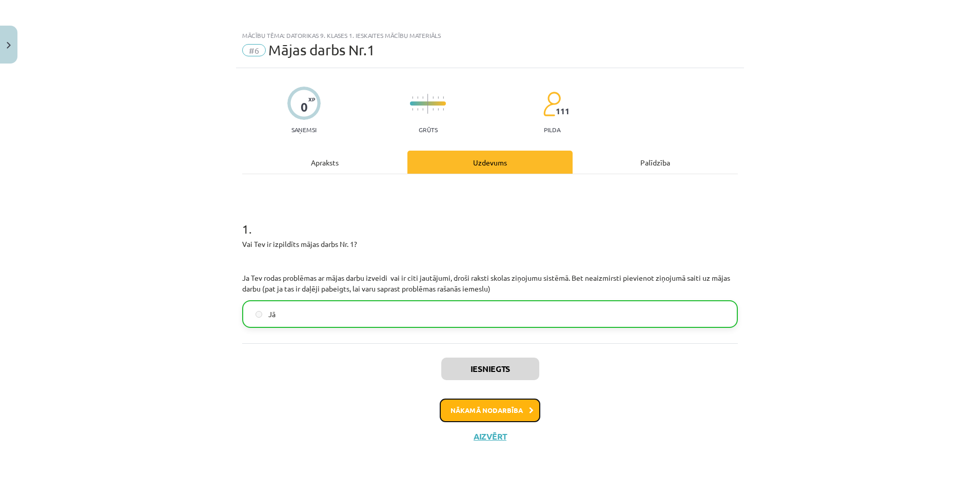
click at [503, 410] on button "Nākamā nodarbība" at bounding box center [490, 411] width 101 height 24
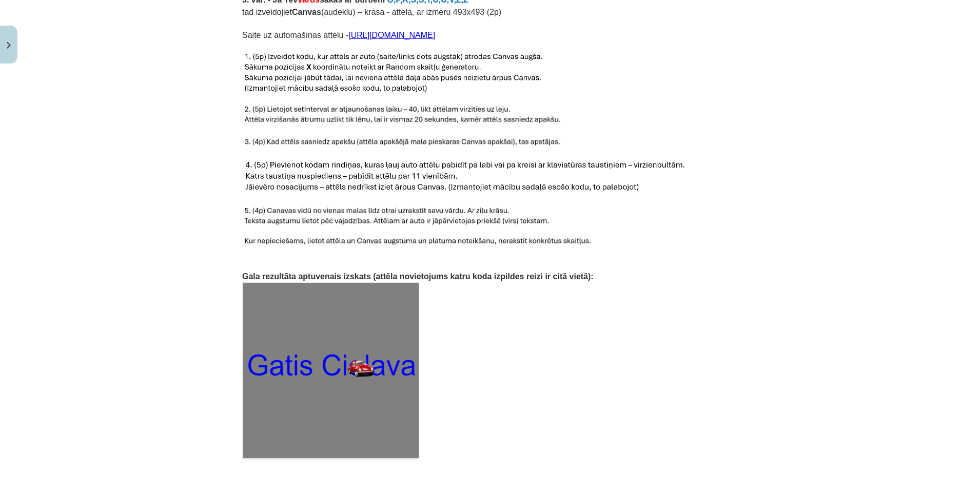
scroll to position [1510, 0]
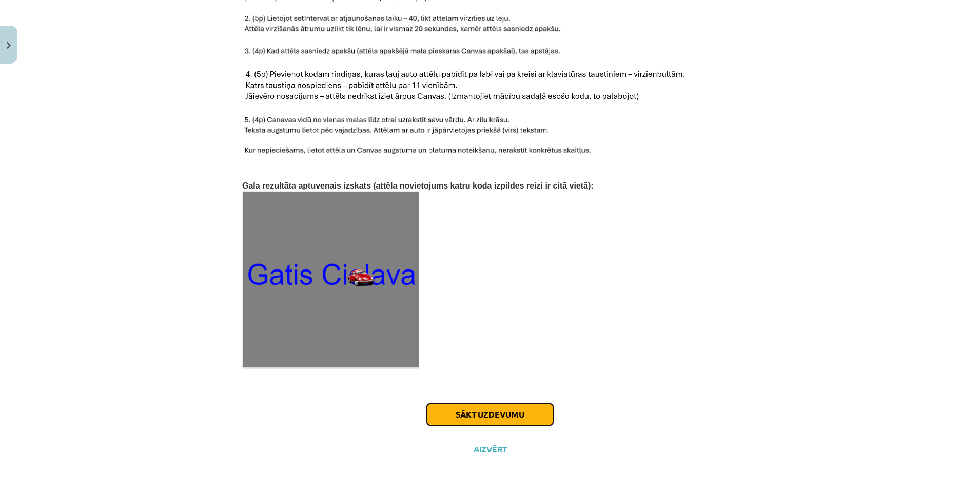
click at [466, 404] on button "Sākt uzdevumu" at bounding box center [489, 415] width 127 height 23
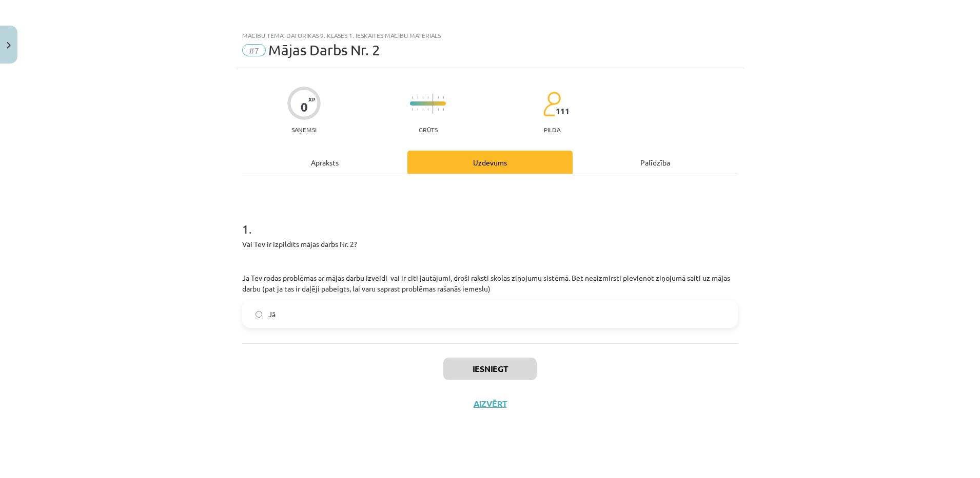
scroll to position [0, 0]
click at [391, 319] on label "Jā" at bounding box center [489, 315] width 493 height 26
click at [486, 361] on button "Iesniegt" at bounding box center [489, 369] width 93 height 23
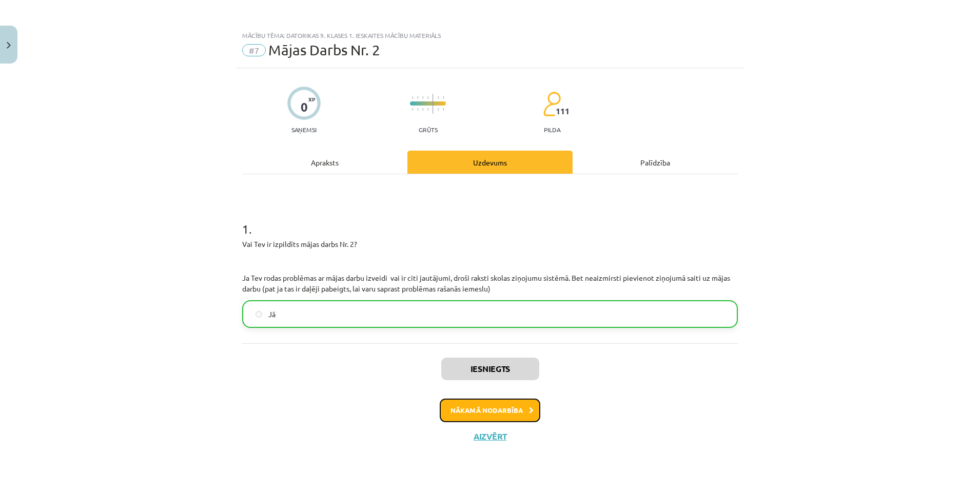
click at [520, 410] on button "Nākamā nodarbība" at bounding box center [490, 411] width 101 height 24
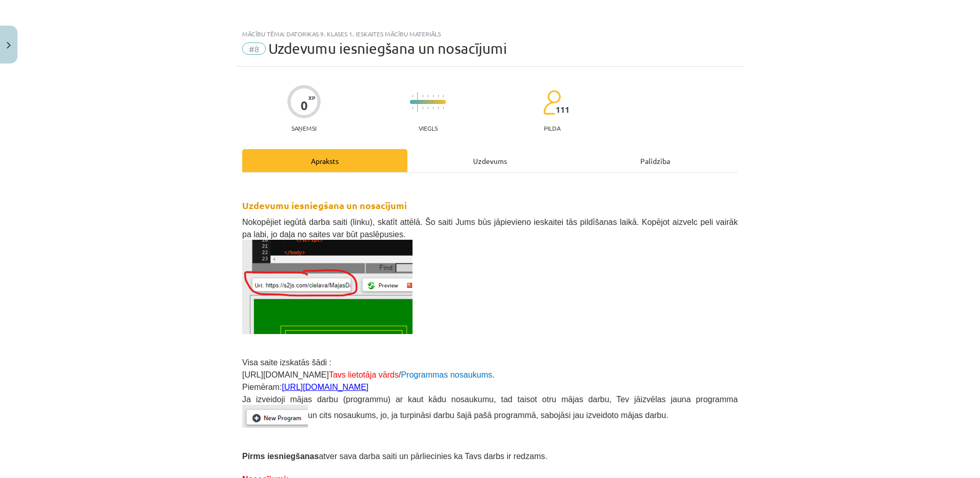
scroll to position [170, 0]
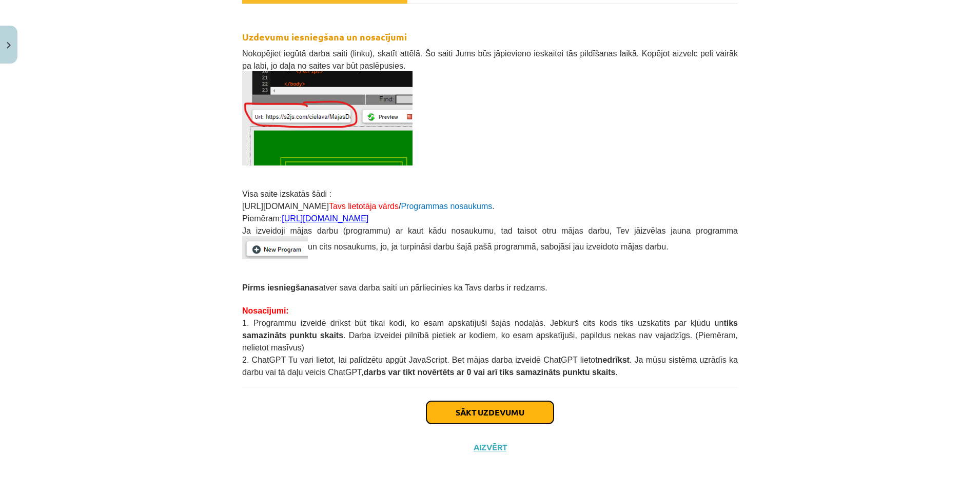
click at [534, 402] on button "Sākt uzdevumu" at bounding box center [489, 413] width 127 height 23
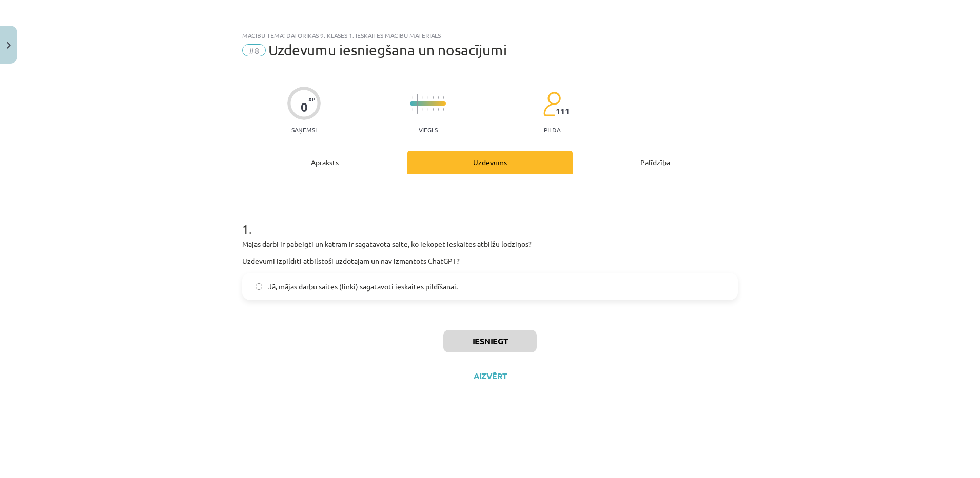
scroll to position [0, 0]
click at [440, 286] on span "Jā, mājas darbu saites (linki) sagatavoti ieskaites pildīšanai." at bounding box center [362, 287] width 189 height 11
click at [483, 333] on button "Iesniegt" at bounding box center [489, 341] width 93 height 23
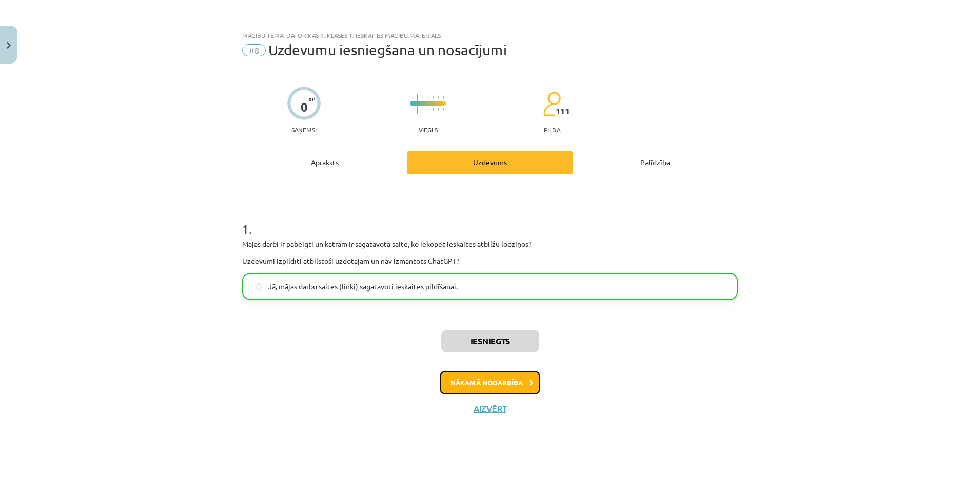
click at [479, 385] on button "Nākamā nodarbība" at bounding box center [490, 383] width 101 height 24
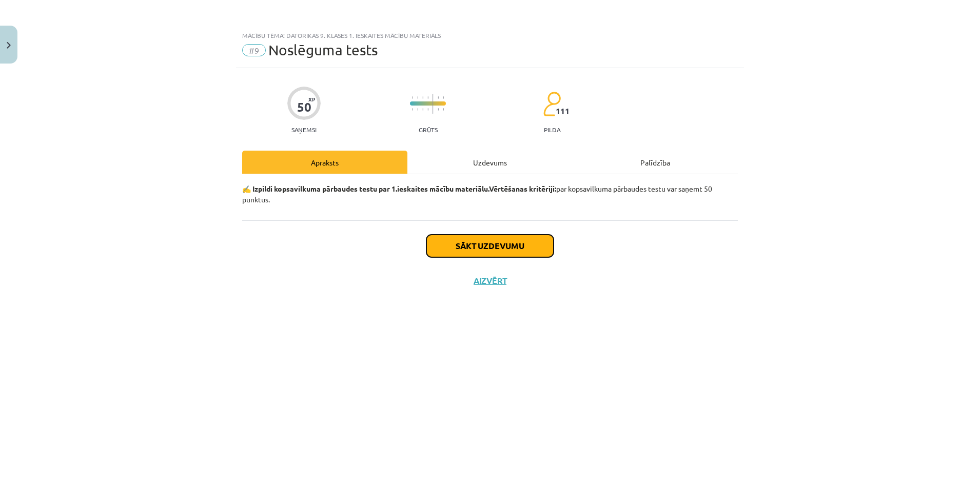
click at [429, 250] on button "Sākt uzdevumu" at bounding box center [489, 246] width 127 height 23
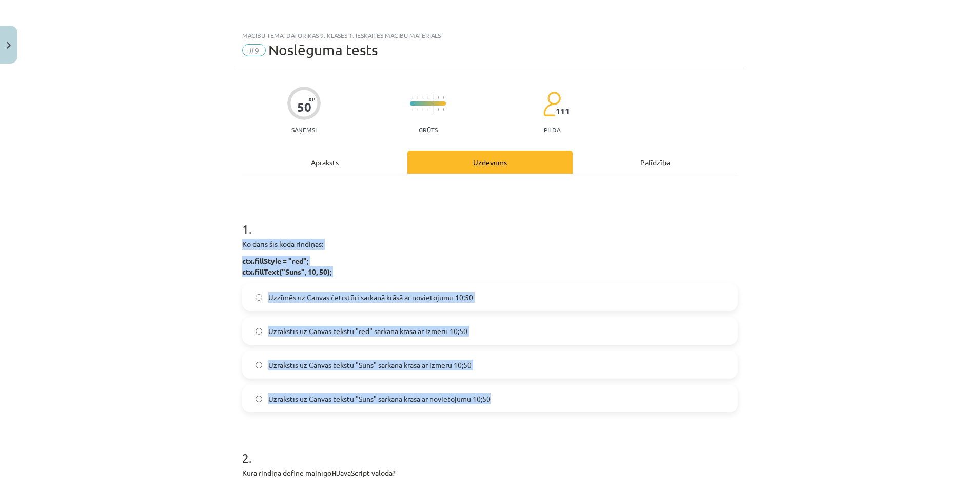
drag, startPoint x: 216, startPoint y: 243, endPoint x: 529, endPoint y: 391, distance: 345.7
click at [529, 391] on div "Mācību tēma: Datorikas 9. klases 1. ieskaites mācību materiāls #9 Noslēguma tes…" at bounding box center [490, 239] width 980 height 478
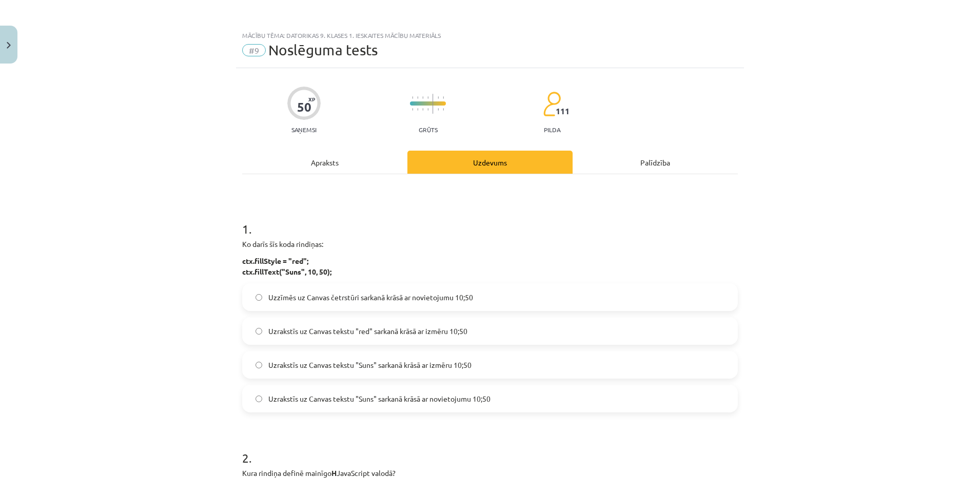
click at [168, 443] on div "Mācību tēma: Datorikas 9. klases 1. ieskaites mācību materiāls #9 Noslēguma tes…" at bounding box center [490, 239] width 980 height 478
click at [400, 394] on span "Uzrakstīs uz Canvas tekstu "Suns" sarkanā krāsā ar novietojumu 10;50" at bounding box center [379, 399] width 222 height 11
click at [332, 168] on div "Apraksts" at bounding box center [324, 162] width 165 height 23
